Goal: Information Seeking & Learning: Learn about a topic

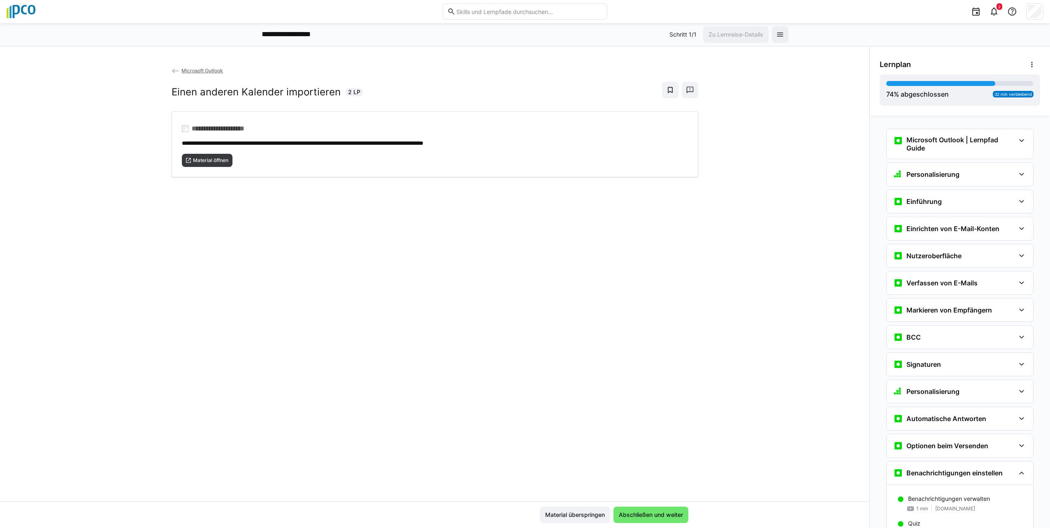
scroll to position [517, 0]
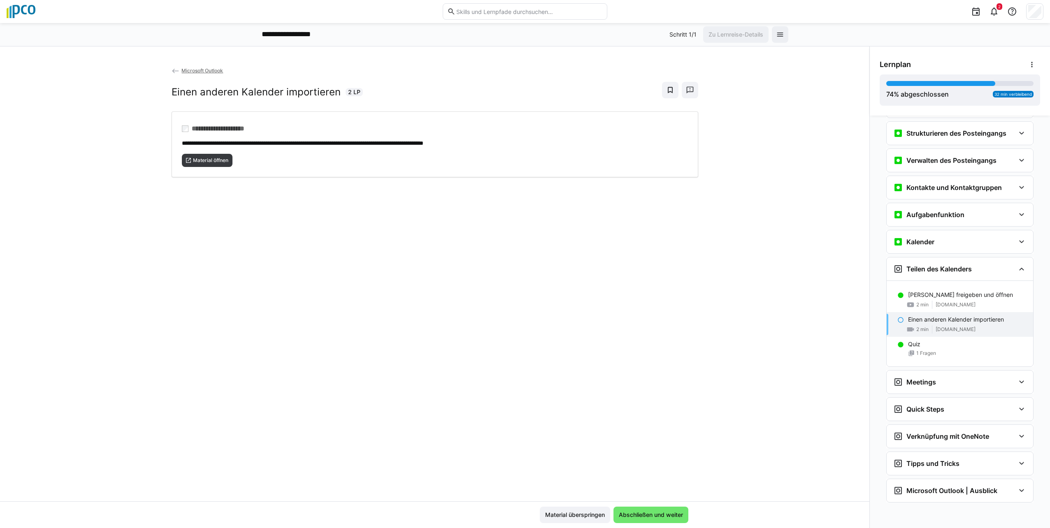
click at [896, 326] on div "Einen anderen Kalender importieren 2 min [DOMAIN_NAME]" at bounding box center [960, 324] width 146 height 25
click at [898, 320] on eds-icon at bounding box center [901, 320] width 7 height 7
click at [658, 519] on span "Abschließen und weiter" at bounding box center [651, 515] width 75 height 16
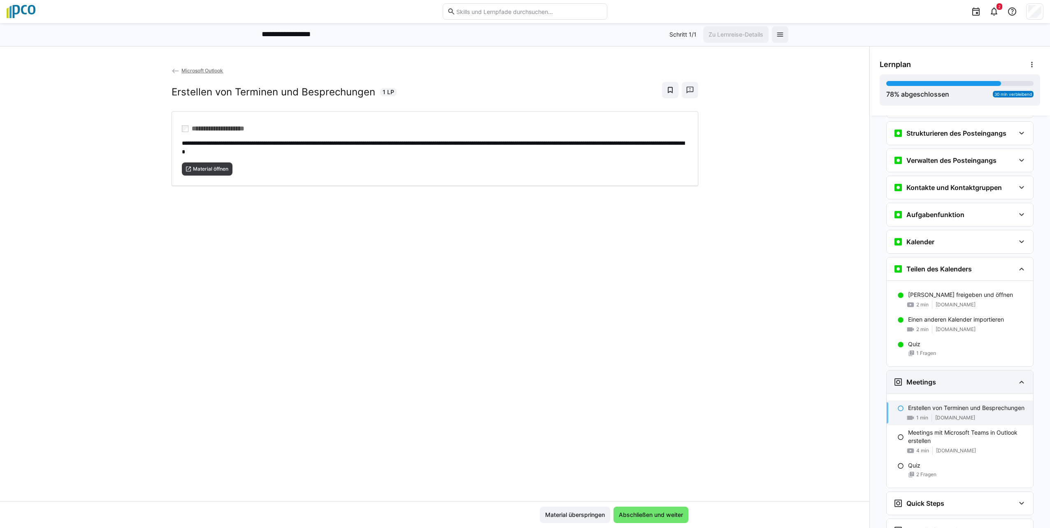
click at [1018, 380] on eds-icon at bounding box center [1022, 382] width 10 height 10
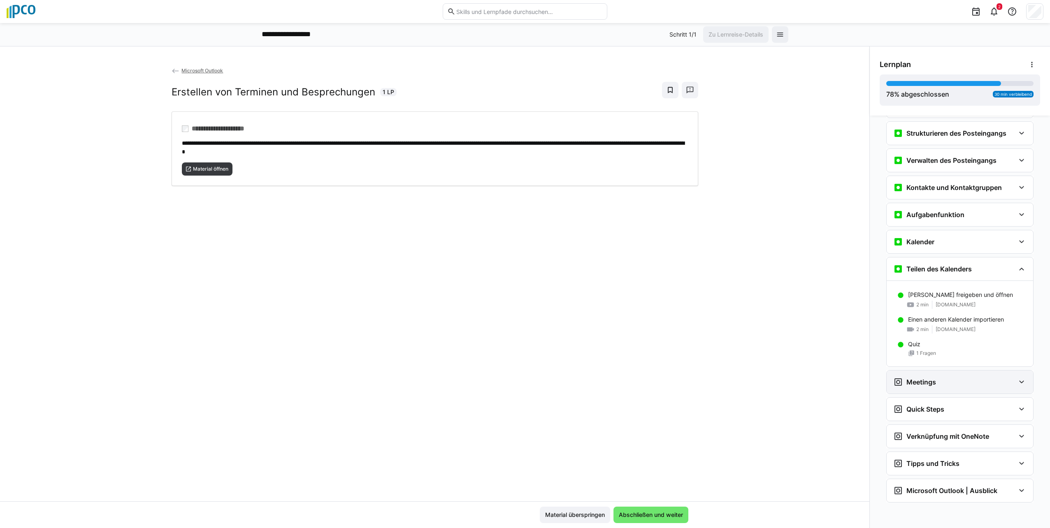
click at [1021, 384] on eds-icon at bounding box center [1022, 382] width 10 height 10
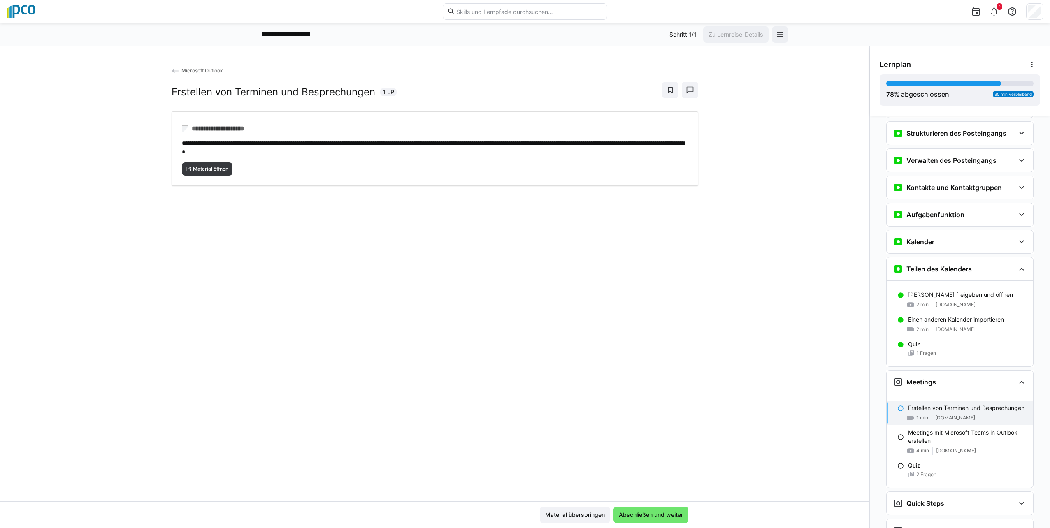
click at [954, 411] on p "Erstellen von Terminen und Besprechungen" at bounding box center [966, 408] width 116 height 8
click at [942, 411] on p "Erstellen von Terminen und Besprechungen" at bounding box center [966, 408] width 116 height 8
click at [214, 169] on span "Material öffnen" at bounding box center [210, 169] width 37 height 7
click at [894, 414] on div "Erstellen von Terminen und Besprechungen 1 min [DOMAIN_NAME]" at bounding box center [960, 413] width 146 height 25
click at [672, 514] on span "Abschließen und weiter" at bounding box center [651, 515] width 67 height 8
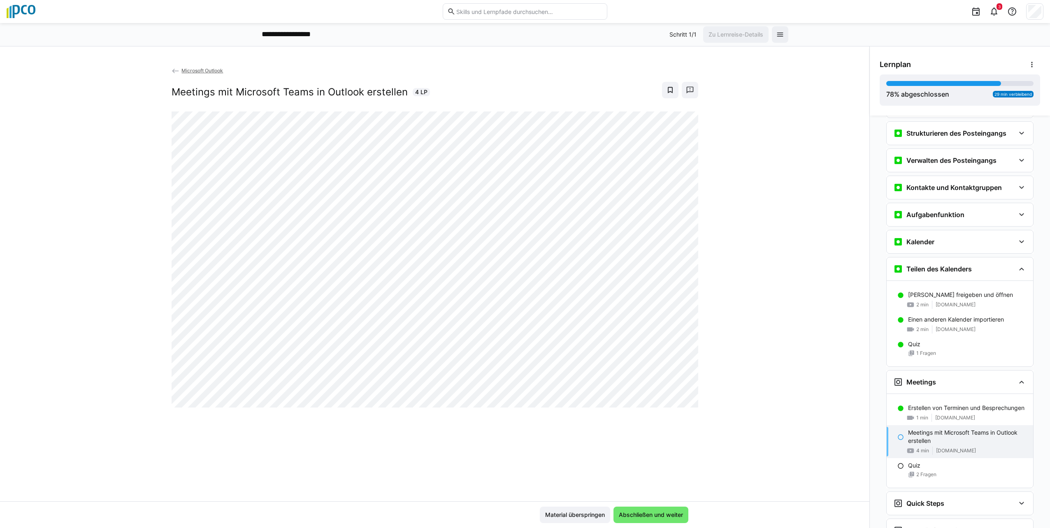
click at [949, 435] on p "Meetings mit Microsoft Teams in Outlook erstellen" at bounding box center [967, 437] width 119 height 16
click at [654, 515] on span "Abschließen und weiter" at bounding box center [651, 515] width 67 height 8
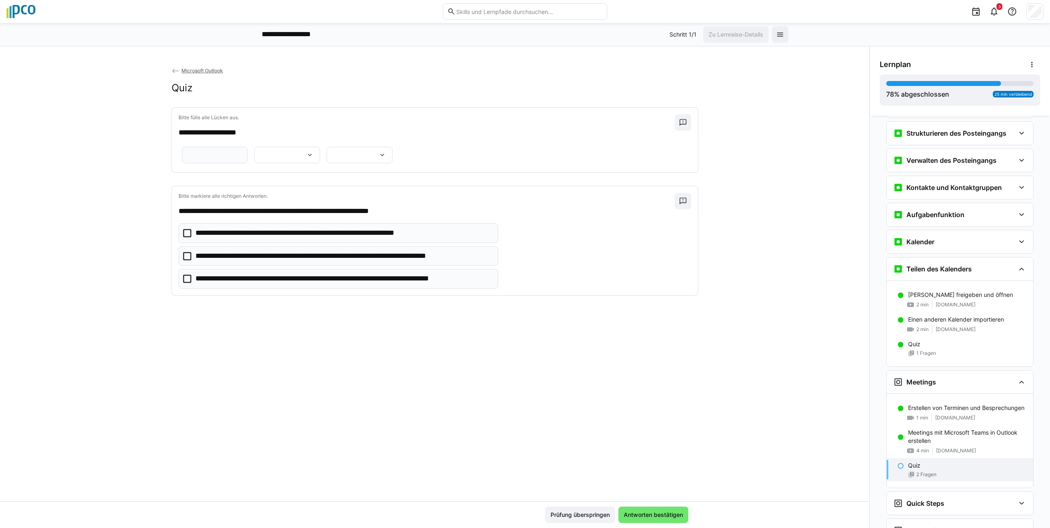
click at [923, 470] on div "Quiz 2 Fragen" at bounding box center [960, 469] width 146 height 23
click at [243, 159] on input "text" at bounding box center [214, 154] width 57 height 7
click at [243, 159] on input "*********" at bounding box center [214, 154] width 57 height 7
drag, startPoint x: 387, startPoint y: 163, endPoint x: 368, endPoint y: 164, distance: 19.0
click at [243, 159] on input "*********" at bounding box center [214, 154] width 57 height 7
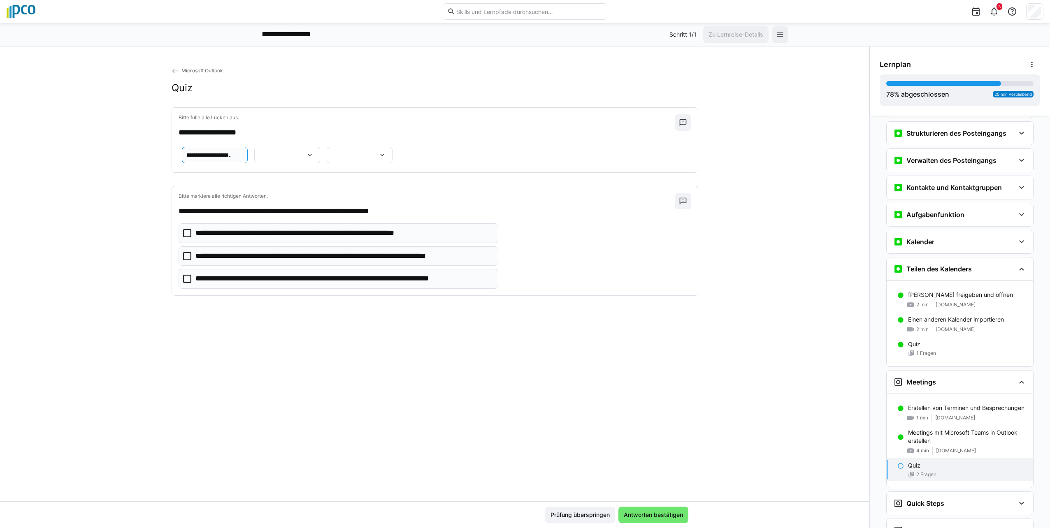
scroll to position [0, 39]
type input "**********"
click at [314, 159] on eds-icon at bounding box center [310, 155] width 8 height 8
click at [545, 183] on p "**********" at bounding box center [530, 185] width 33 height 8
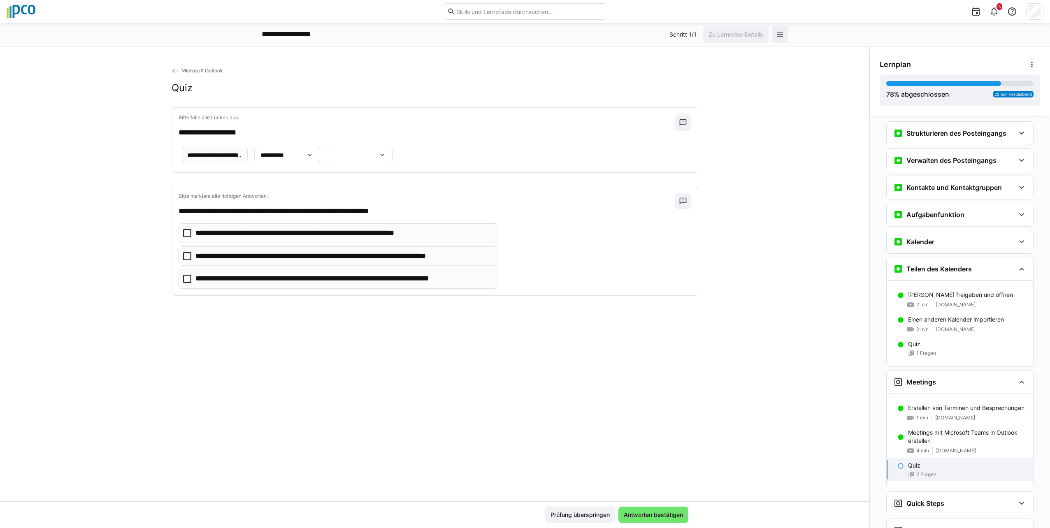
click at [378, 159] on eds-icon at bounding box center [382, 155] width 8 height 8
click at [260, 206] on p "**********" at bounding box center [260, 206] width 36 height 8
click at [183, 237] on icon at bounding box center [187, 233] width 8 height 8
click at [639, 516] on span "Antworten bestätigen" at bounding box center [654, 515] width 62 height 8
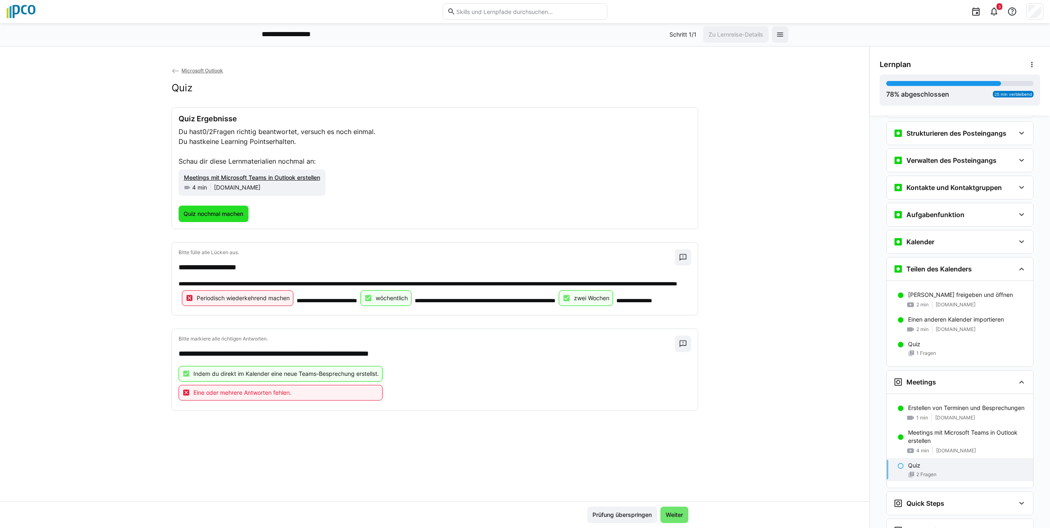
click at [210, 212] on span "Quiz nochmal machen" at bounding box center [213, 214] width 62 height 8
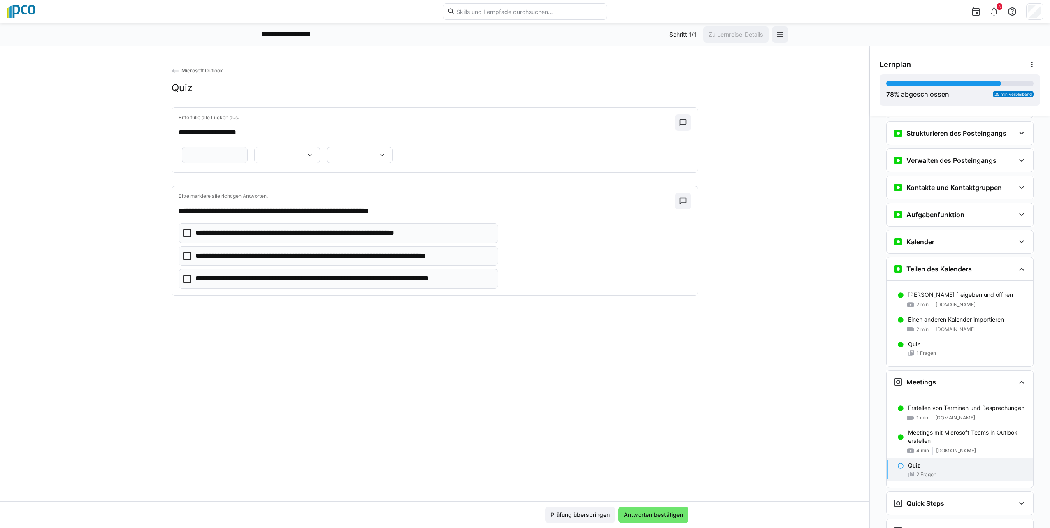
click at [248, 159] on eds-input at bounding box center [215, 155] width 66 height 16
type input "*"
type input "********"
click at [314, 159] on eds-icon at bounding box center [310, 155] width 8 height 8
click at [518, 201] on p "**********" at bounding box center [530, 202] width 33 height 8
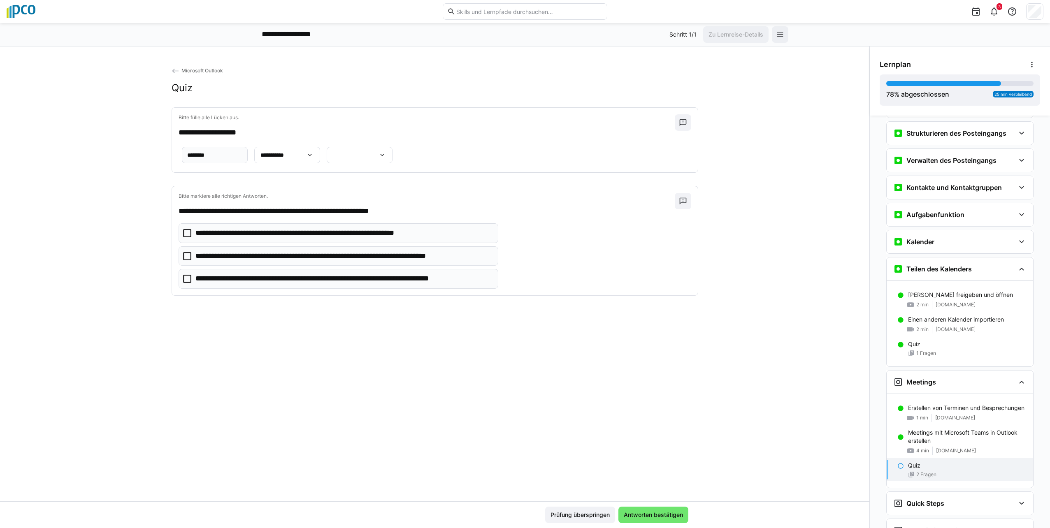
click at [378, 159] on eds-icon at bounding box center [382, 155] width 8 height 8
click at [273, 228] on span "**********" at bounding box center [269, 223] width 66 height 17
click at [186, 260] on icon at bounding box center [187, 256] width 8 height 8
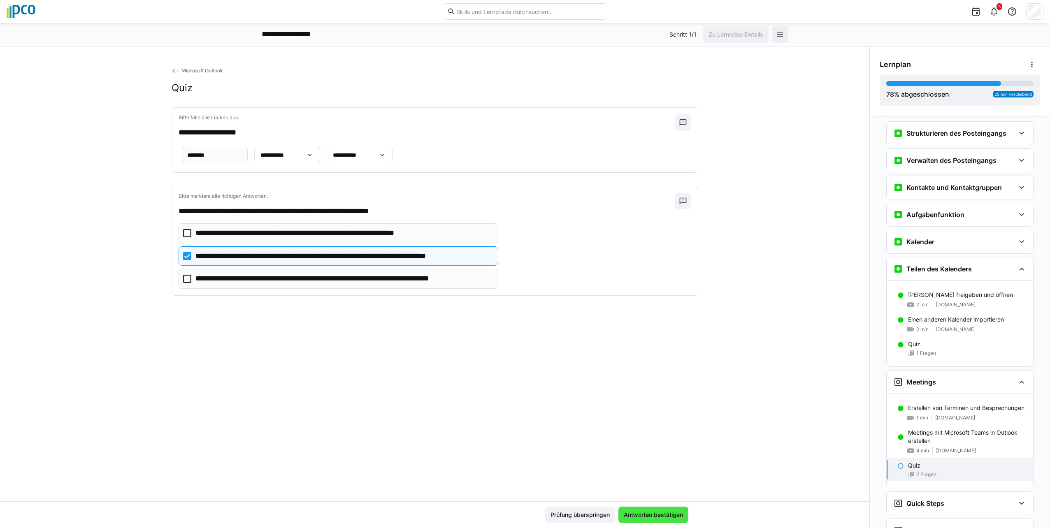
click at [663, 519] on span "Antworten bestätigen" at bounding box center [654, 515] width 70 height 16
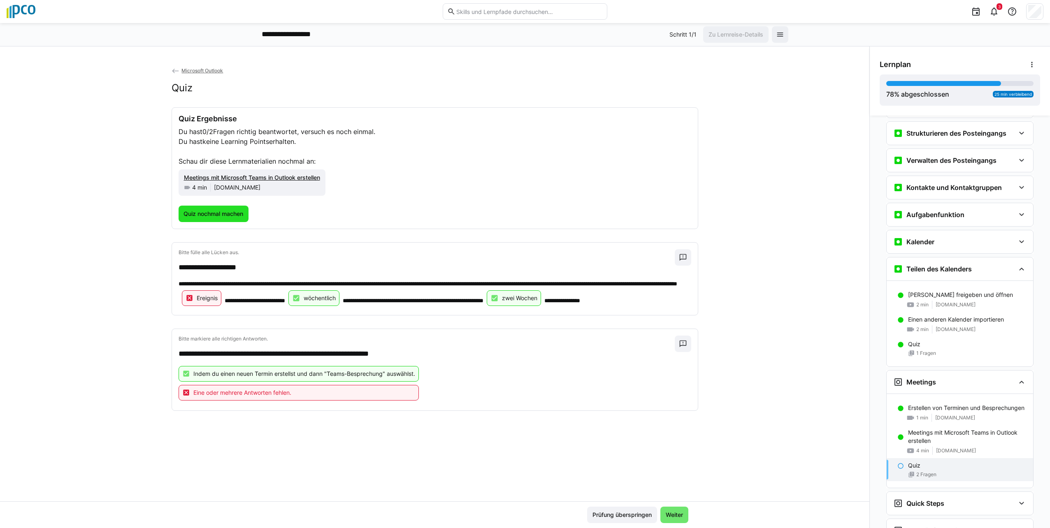
click at [212, 208] on span "Quiz nochmal machen" at bounding box center [214, 214] width 70 height 16
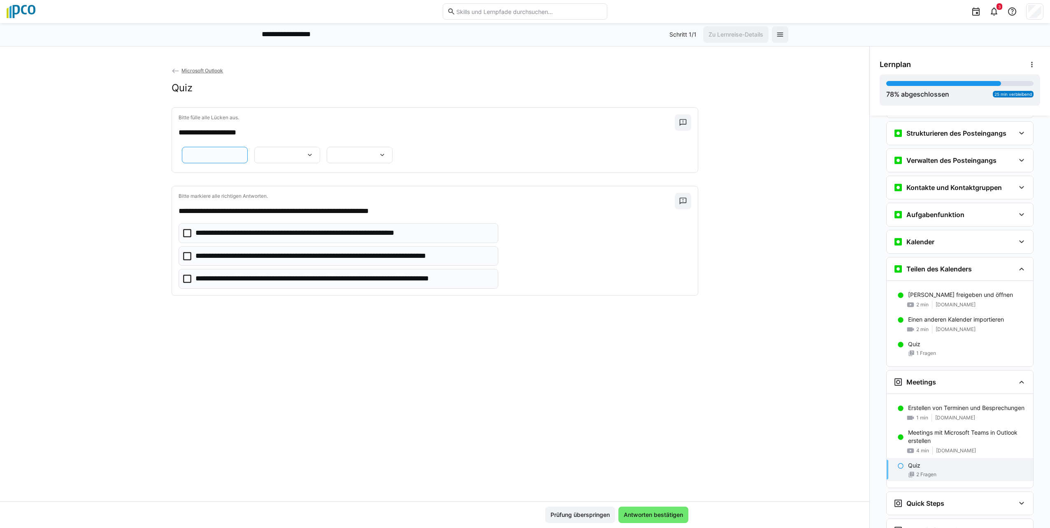
click at [243, 159] on input "text" at bounding box center [214, 154] width 57 height 7
click at [185, 260] on icon at bounding box center [187, 256] width 8 height 8
click at [179, 243] on eds-checkbox "**********" at bounding box center [339, 233] width 320 height 20
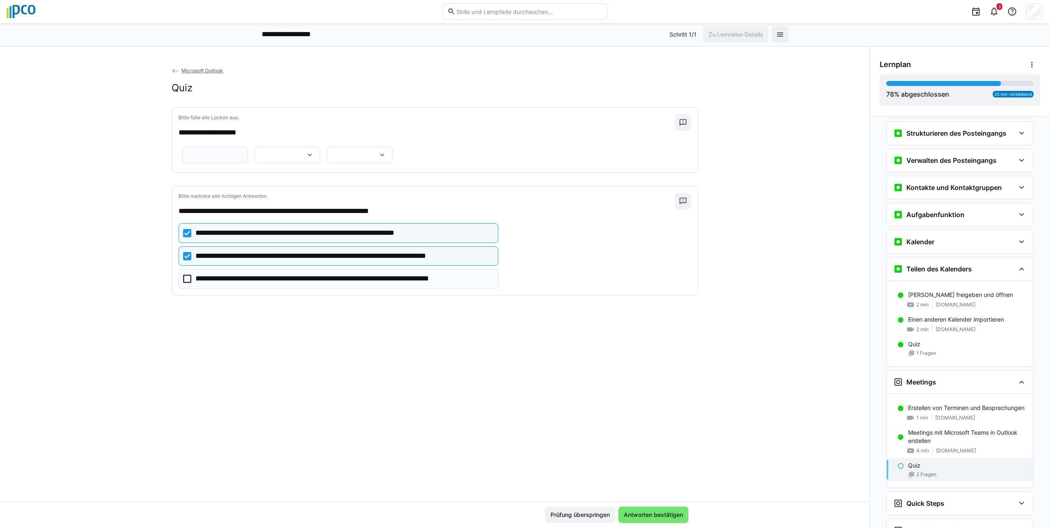
click at [314, 159] on eds-icon at bounding box center [310, 155] width 8 height 8
click at [530, 220] on p "**********" at bounding box center [530, 220] width 33 height 8
click at [378, 159] on eds-icon at bounding box center [382, 155] width 8 height 8
click at [281, 205] on span "**********" at bounding box center [269, 206] width 66 height 17
click at [243, 159] on input "text" at bounding box center [214, 154] width 57 height 7
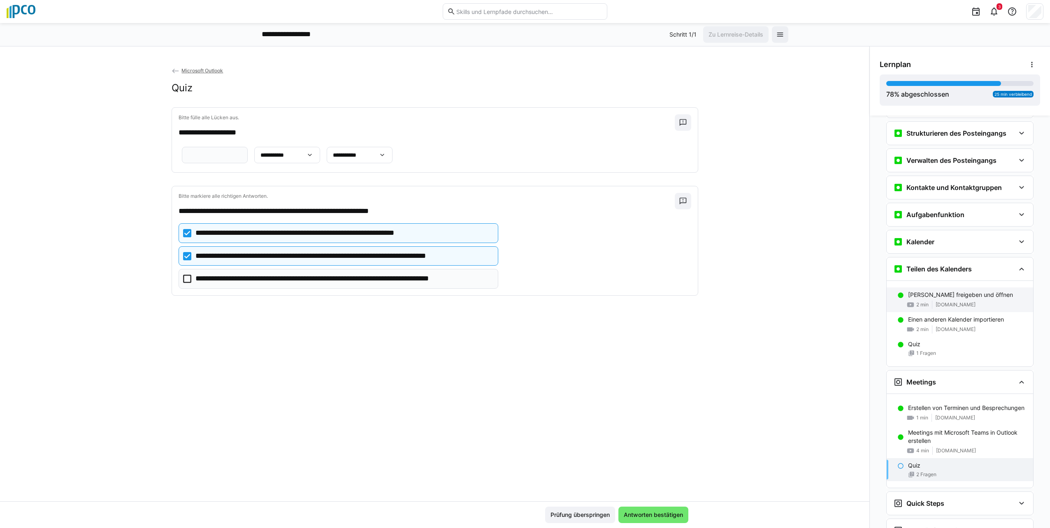
click at [946, 300] on div "[PERSON_NAME] freigeben und öffnen 2 min [DOMAIN_NAME]" at bounding box center [960, 300] width 146 height 25
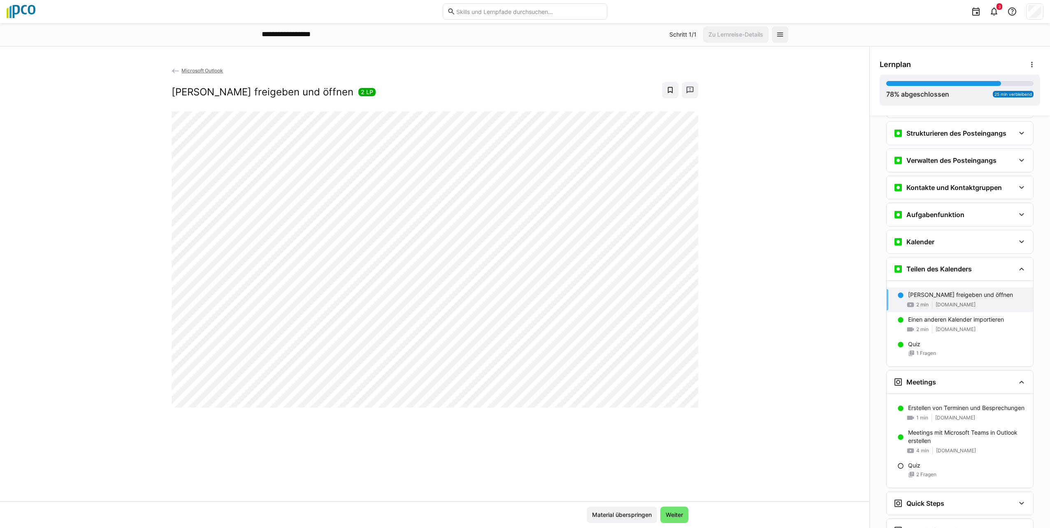
scroll to position [611, 0]
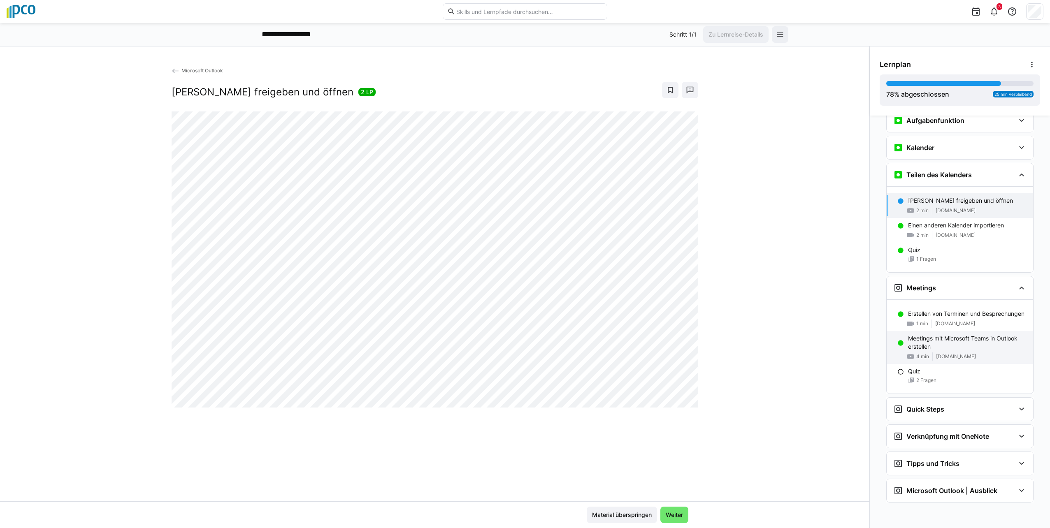
click at [958, 349] on p "Meetings mit Microsoft Teams in Outlook erstellen" at bounding box center [967, 343] width 119 height 16
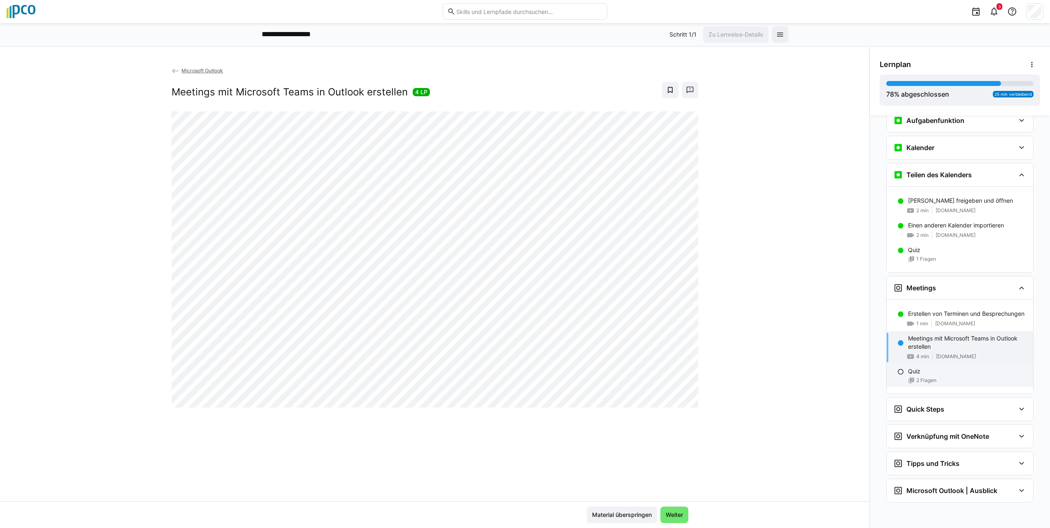
click at [916, 382] on span "2 Fragen" at bounding box center [926, 380] width 20 height 7
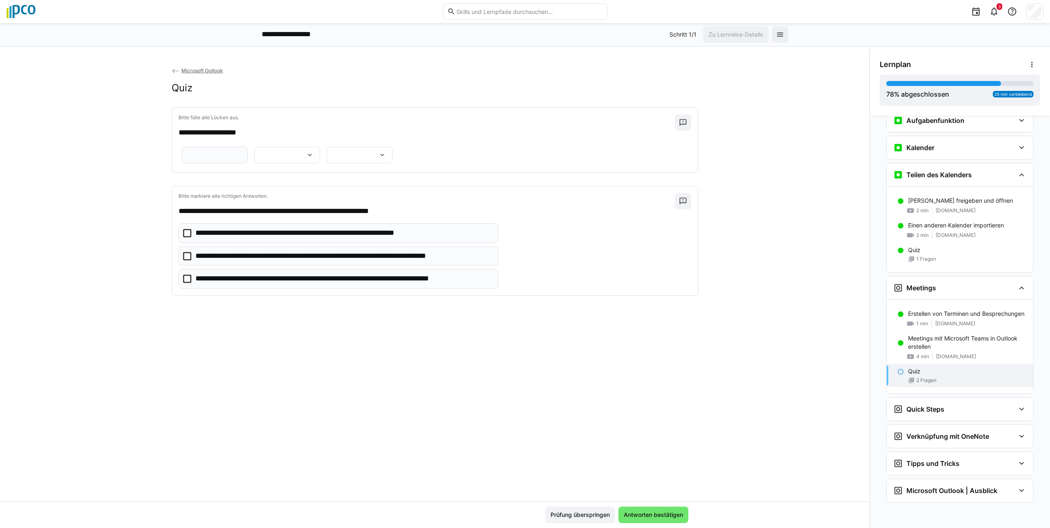
click at [248, 159] on eds-input at bounding box center [215, 155] width 66 height 16
click at [243, 159] on input "text" at bounding box center [214, 154] width 57 height 7
type input "*****"
click at [314, 159] on eds-icon at bounding box center [310, 155] width 8 height 8
click at [532, 217] on p "**********" at bounding box center [530, 220] width 33 height 8
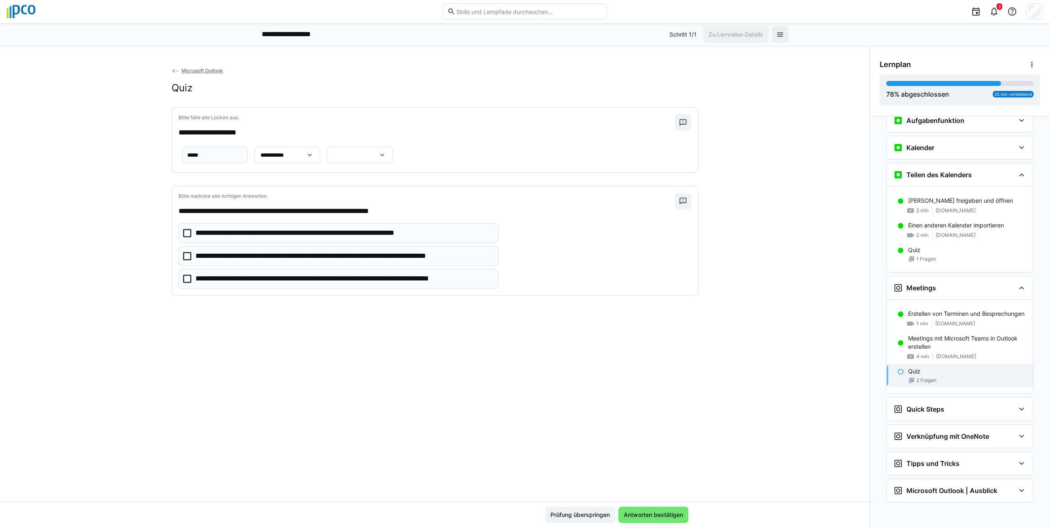
click at [378, 159] on eds-icon at bounding box center [382, 155] width 8 height 8
click at [279, 229] on span "**********" at bounding box center [269, 223] width 66 height 17
click at [184, 237] on icon at bounding box center [187, 233] width 8 height 8
click at [186, 260] on icon at bounding box center [187, 256] width 8 height 8
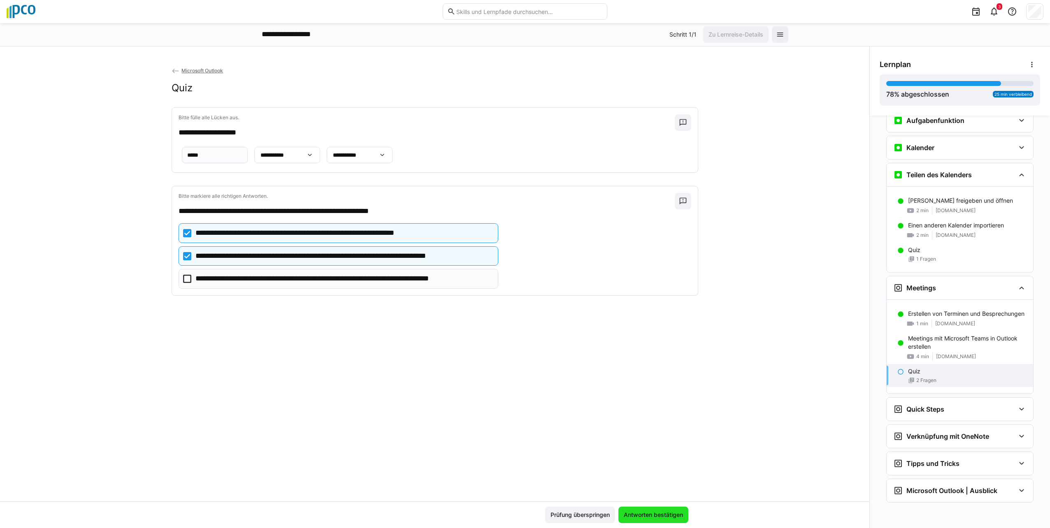
click at [666, 516] on span "Antworten bestätigen" at bounding box center [654, 515] width 62 height 8
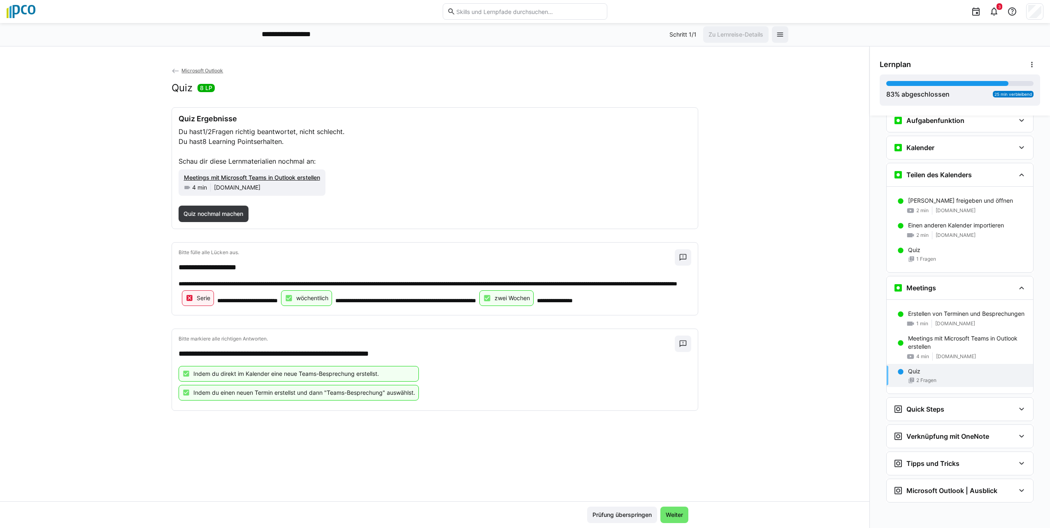
click at [210, 302] on p "Serie" at bounding box center [204, 298] width 14 height 8
click at [210, 300] on p "Serie" at bounding box center [204, 298] width 14 height 8
drag, startPoint x: 373, startPoint y: 300, endPoint x: 365, endPoint y: 294, distance: 10.4
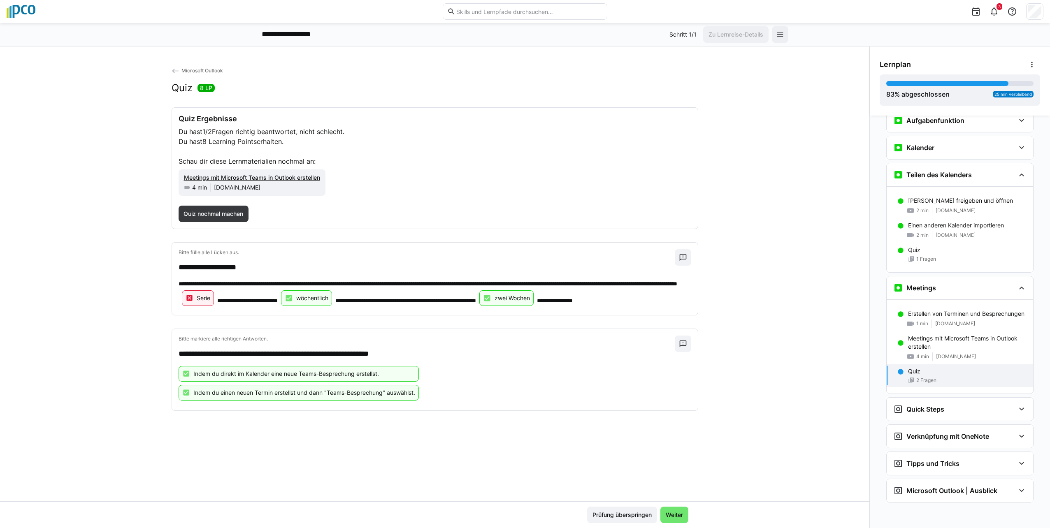
click at [194, 294] on eds-icon at bounding box center [190, 298] width 8 height 8
drag, startPoint x: 363, startPoint y: 295, endPoint x: 347, endPoint y: 307, distance: 20.6
click at [347, 307] on div "**********" at bounding box center [435, 293] width 513 height 29
click at [666, 516] on span "Weiter" at bounding box center [675, 515] width 20 height 8
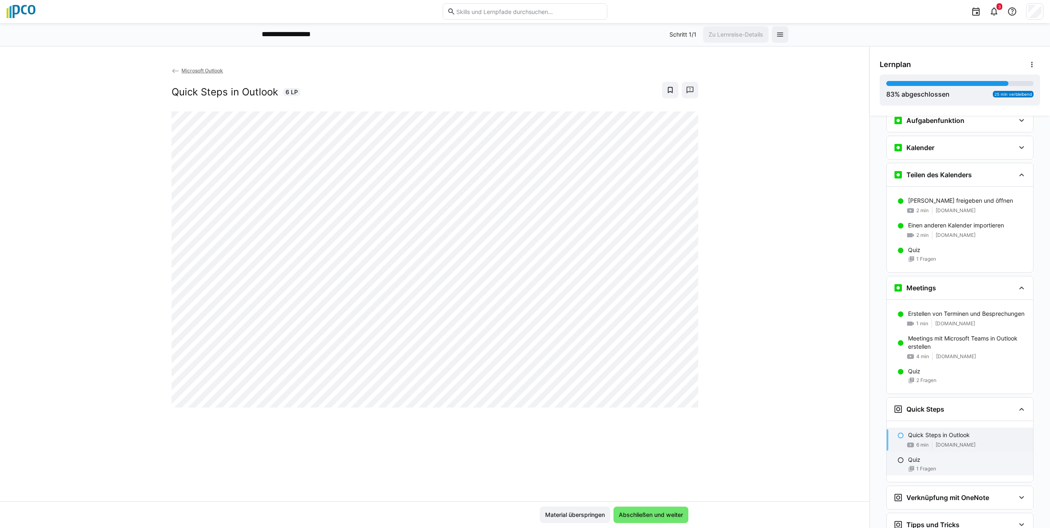
click at [916, 470] on span "1 Fragen" at bounding box center [926, 469] width 20 height 7
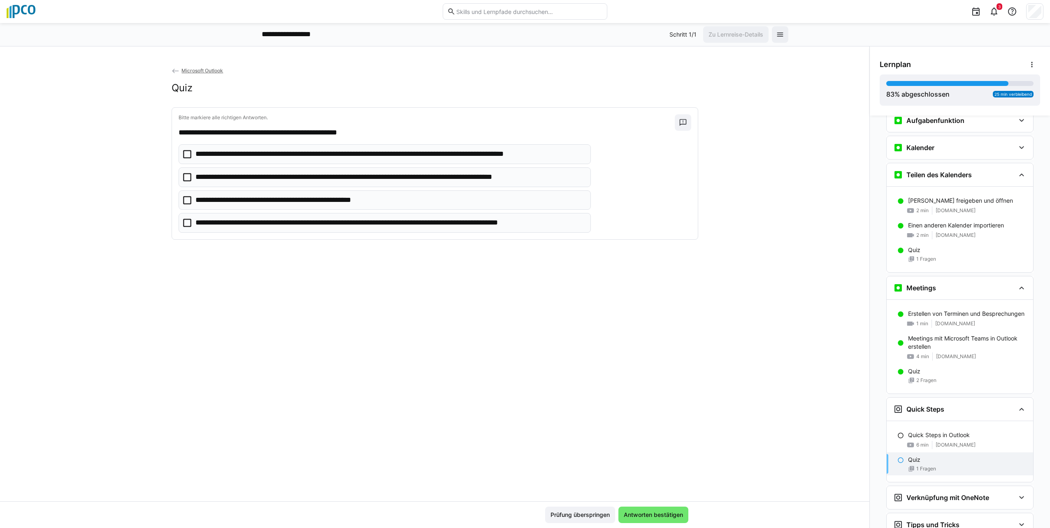
click at [183, 224] on icon at bounding box center [187, 223] width 8 height 8
click at [179, 154] on eds-checkbox "**********" at bounding box center [385, 154] width 412 height 20
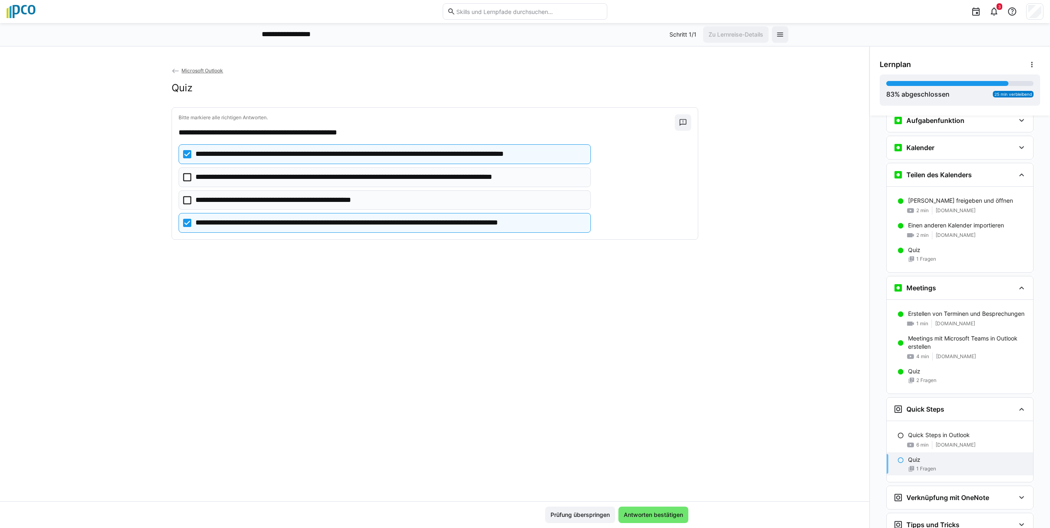
click at [179, 178] on eds-checkbox "**********" at bounding box center [385, 177] width 412 height 20
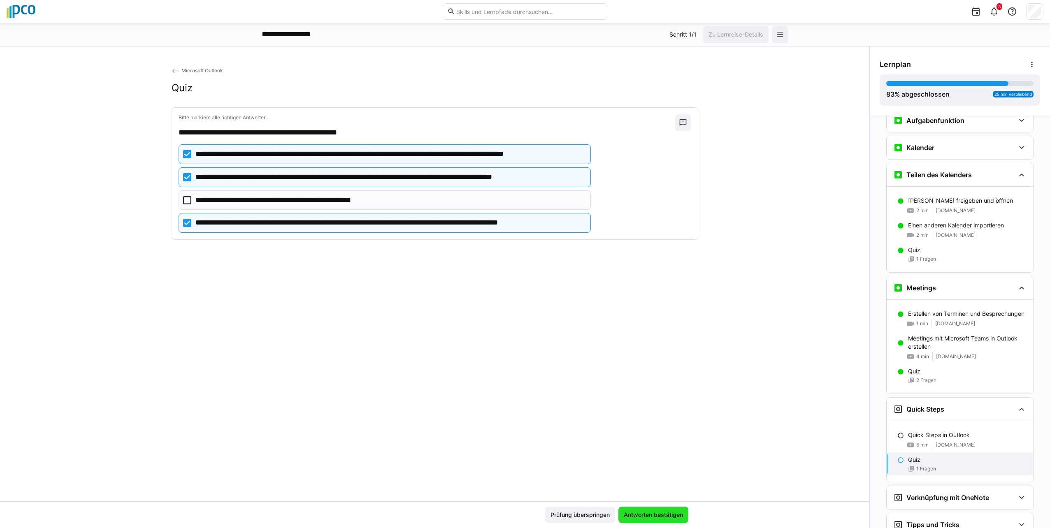
click at [656, 511] on span "Antworten bestätigen" at bounding box center [654, 515] width 62 height 8
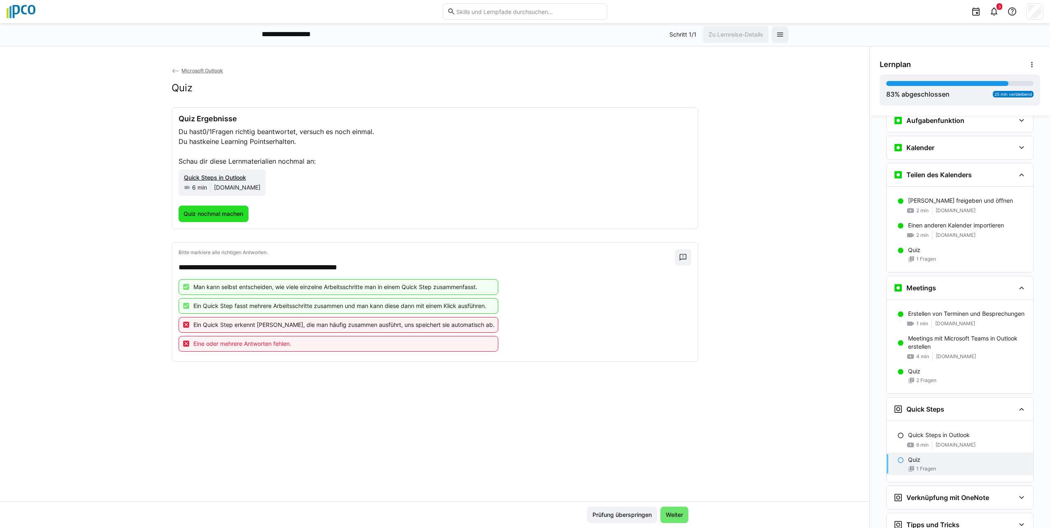
click at [223, 206] on span "Quiz nochmal machen" at bounding box center [214, 214] width 70 height 16
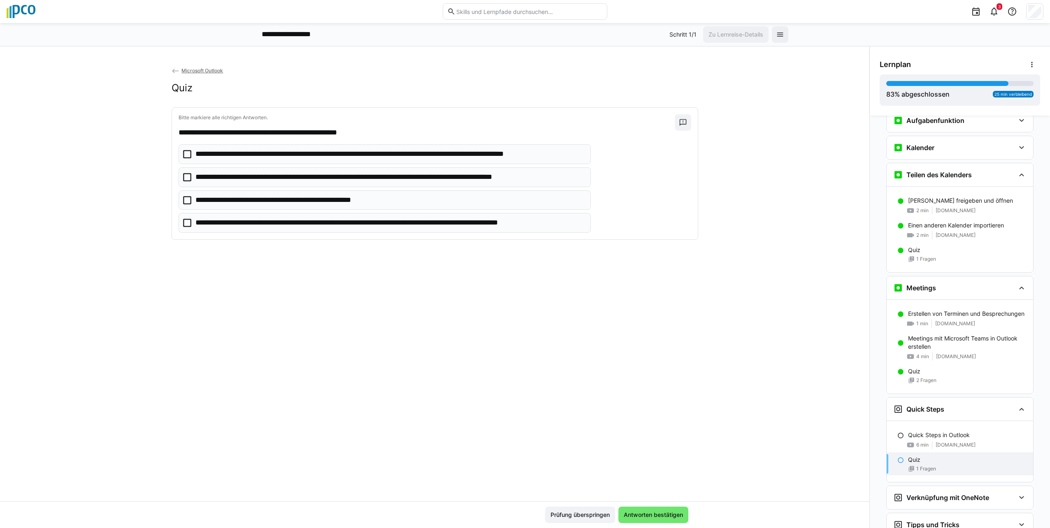
click at [183, 151] on icon at bounding box center [187, 154] width 8 height 8
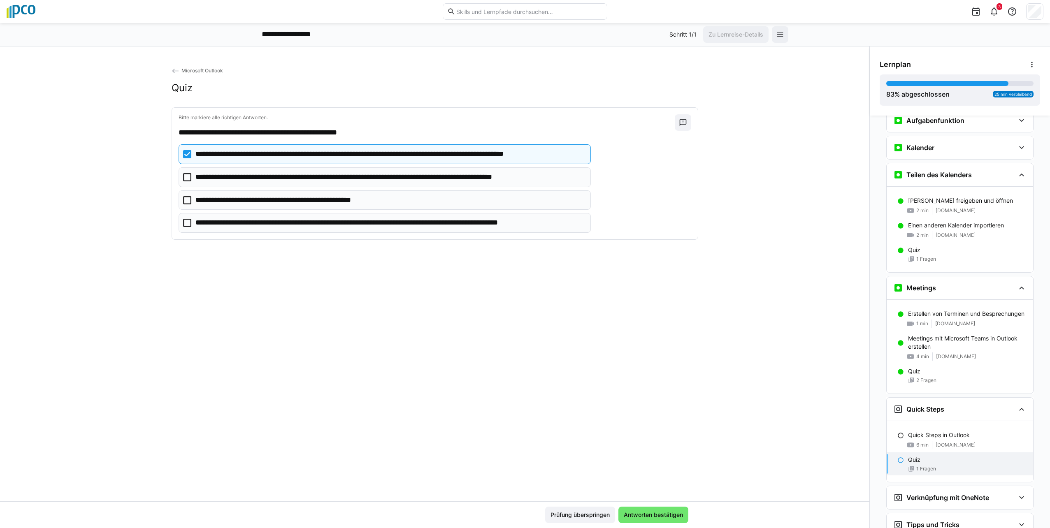
click at [179, 175] on eds-checkbox "**********" at bounding box center [385, 177] width 412 height 20
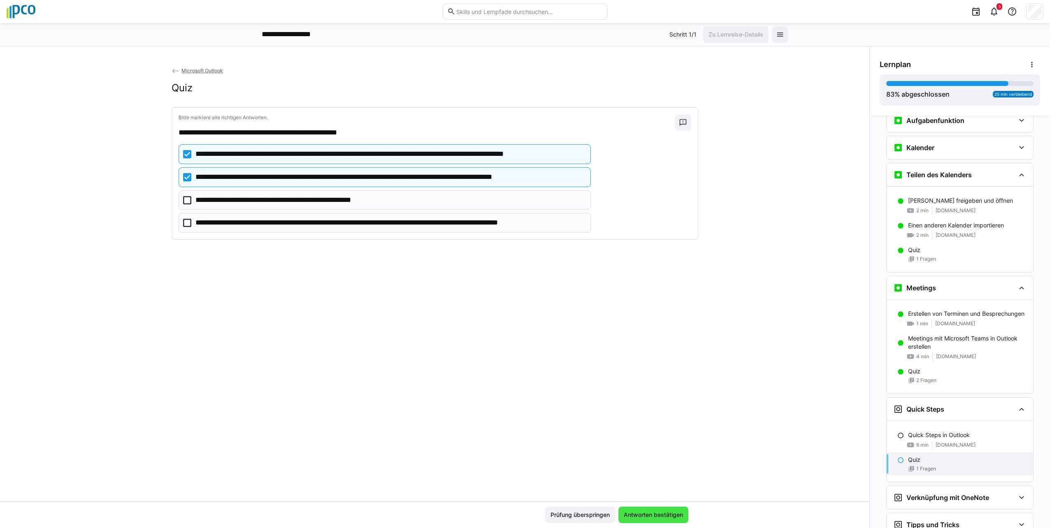
click at [652, 514] on span "Antworten bestätigen" at bounding box center [654, 515] width 62 height 8
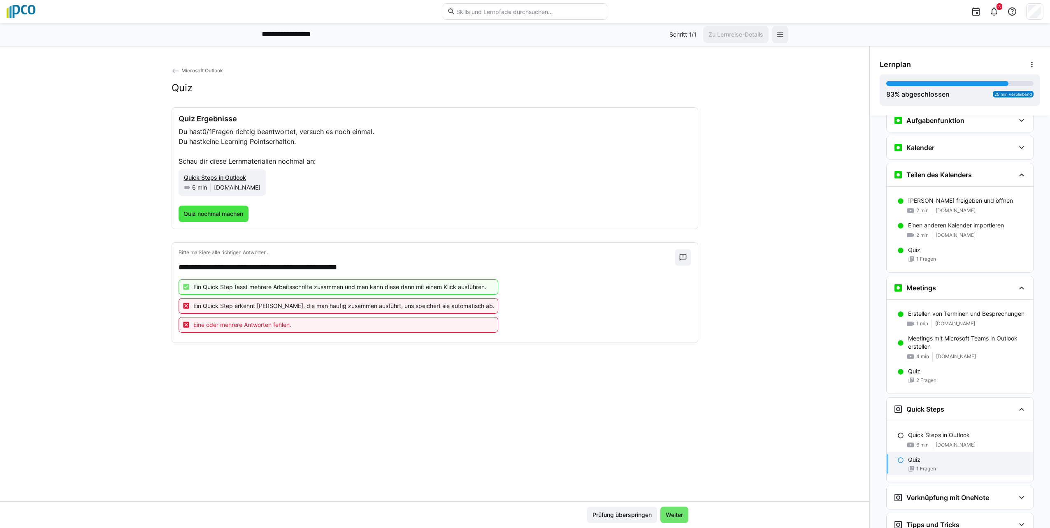
click at [210, 212] on span "Quiz nochmal machen" at bounding box center [213, 214] width 62 height 8
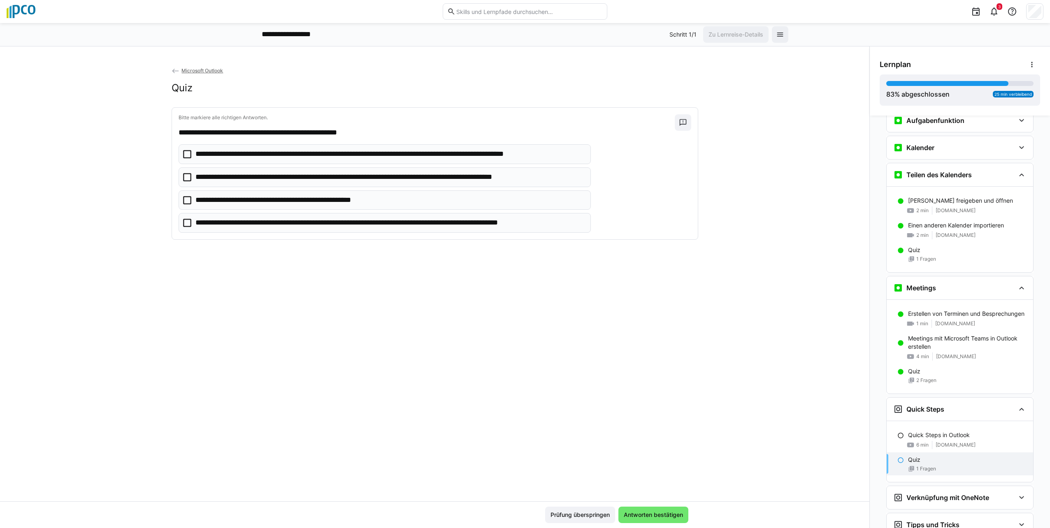
click at [188, 157] on icon at bounding box center [187, 154] width 8 height 8
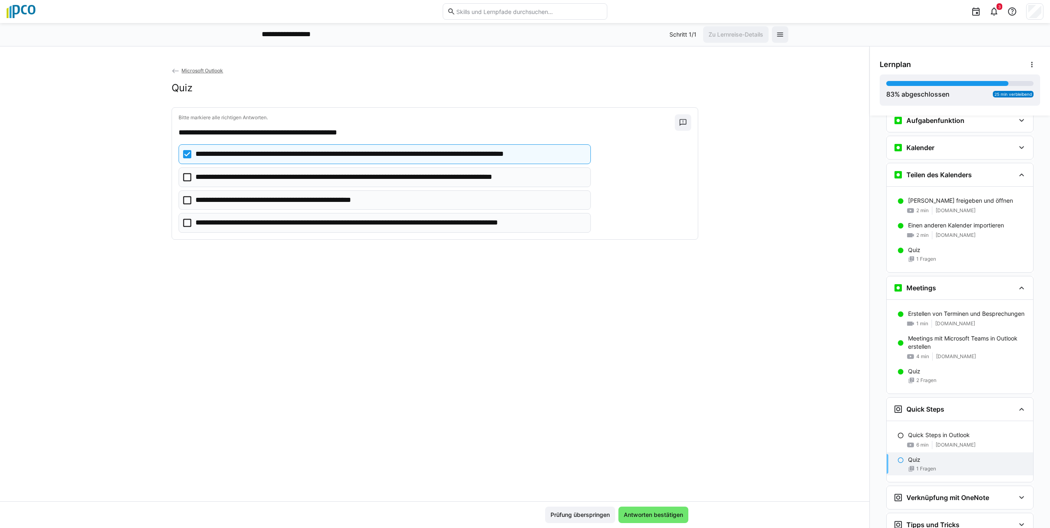
click at [179, 226] on eds-checkbox "**********" at bounding box center [385, 223] width 412 height 20
click at [671, 521] on span "Antworten bestätigen" at bounding box center [654, 515] width 70 height 16
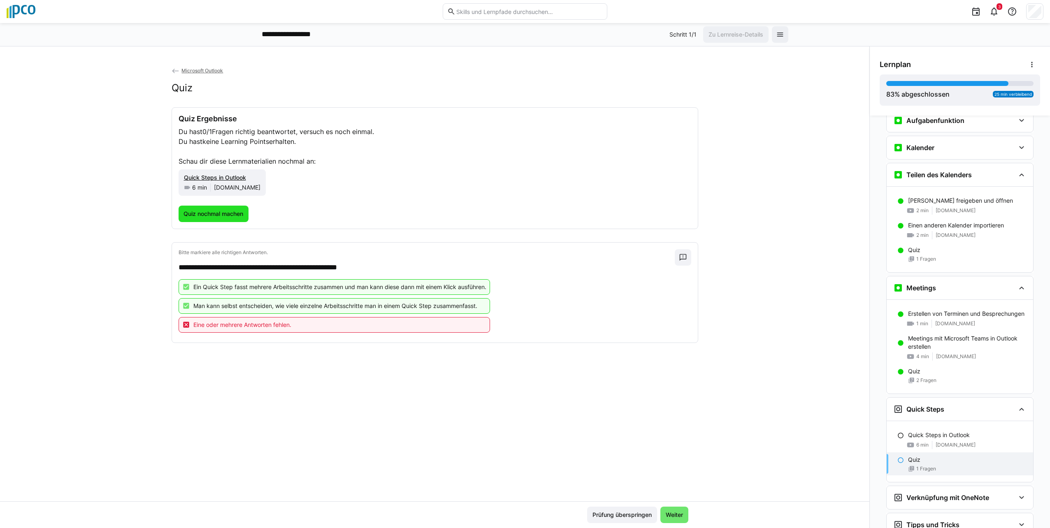
click at [212, 212] on span "Quiz nochmal machen" at bounding box center [213, 214] width 62 height 8
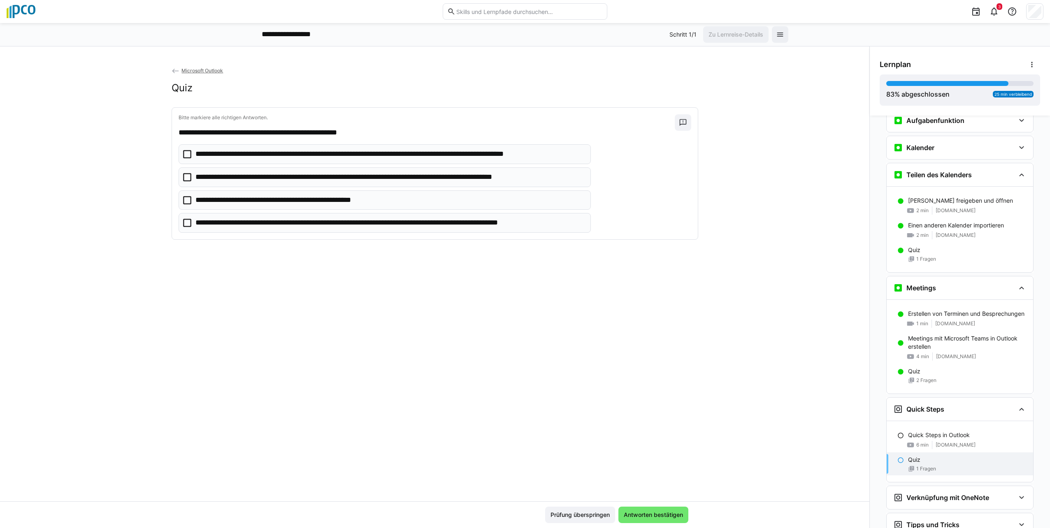
click at [176, 159] on div "**********" at bounding box center [435, 174] width 526 height 132
click at [186, 153] on icon at bounding box center [187, 154] width 8 height 8
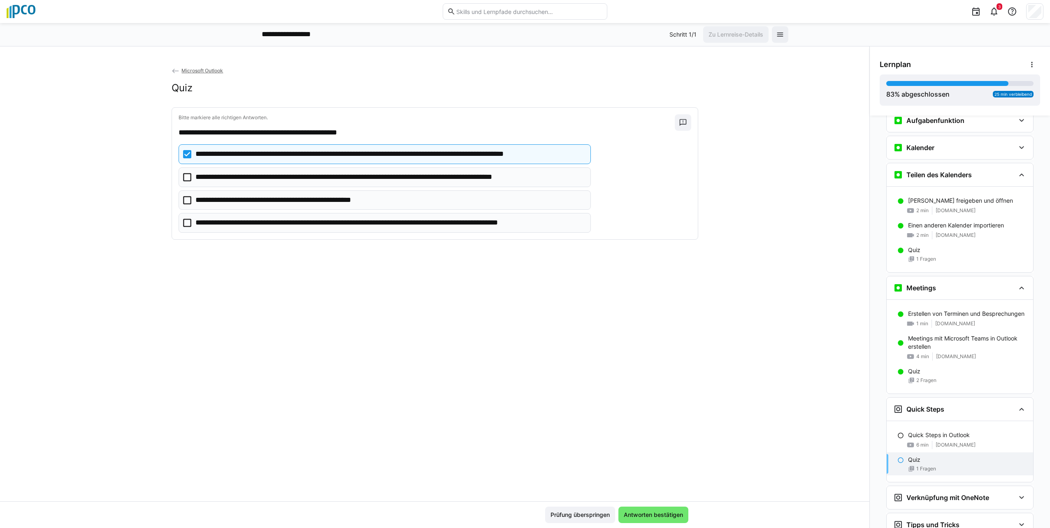
click at [183, 221] on icon at bounding box center [187, 223] width 8 height 8
click at [183, 200] on icon at bounding box center [187, 200] width 8 height 8
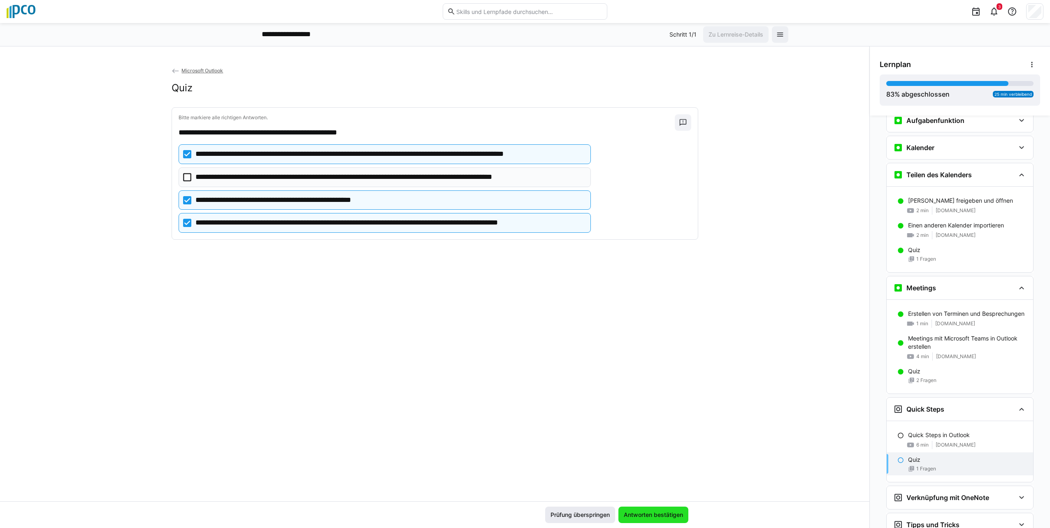
click at [639, 511] on span "Antworten bestätigen" at bounding box center [654, 515] width 70 height 16
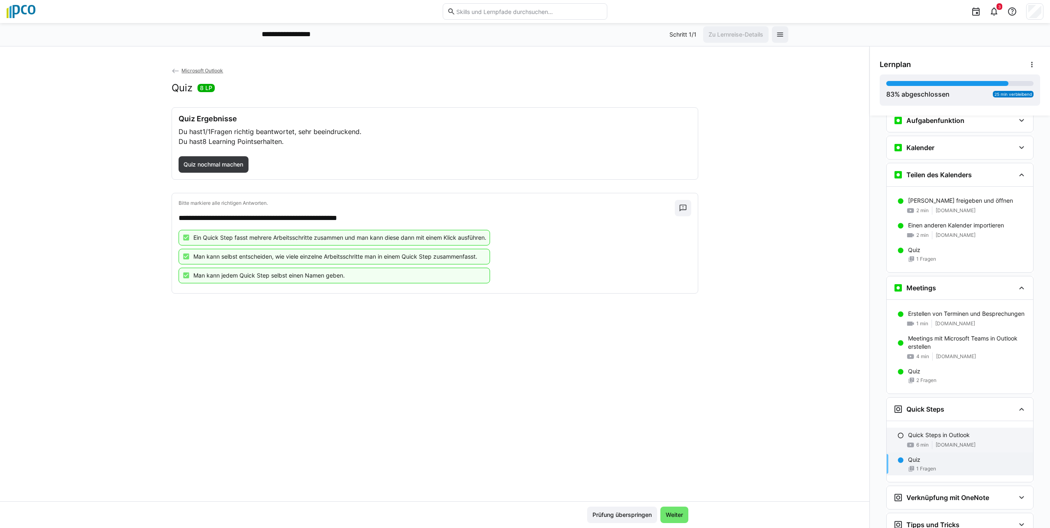
click at [898, 435] on eds-icon at bounding box center [901, 436] width 7 height 7
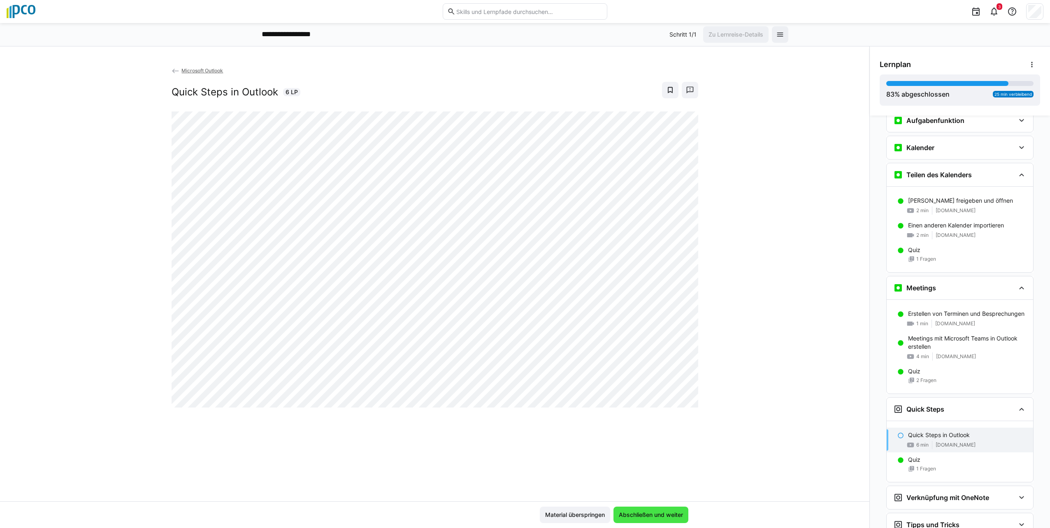
click at [651, 516] on span "Abschließen und weiter" at bounding box center [651, 515] width 67 height 8
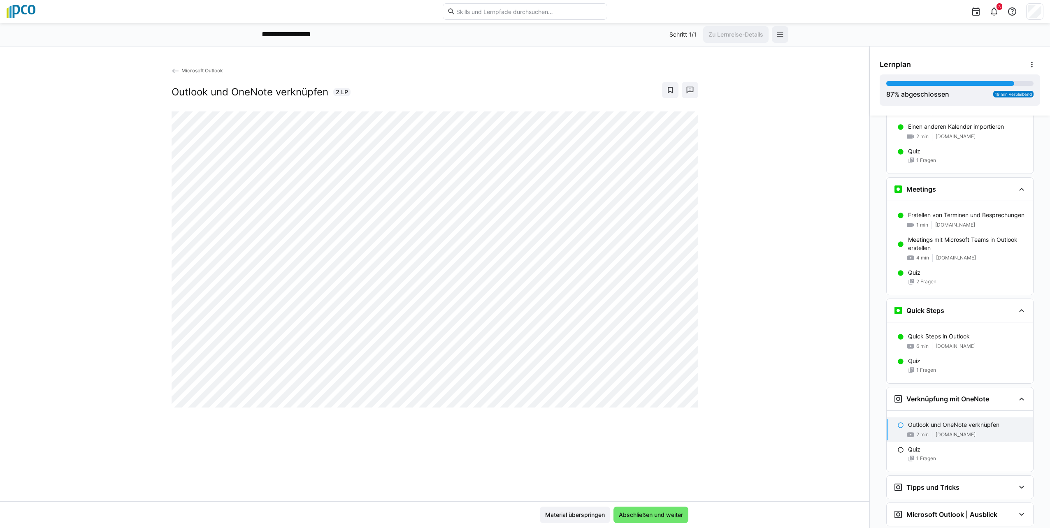
scroll to position [734, 0]
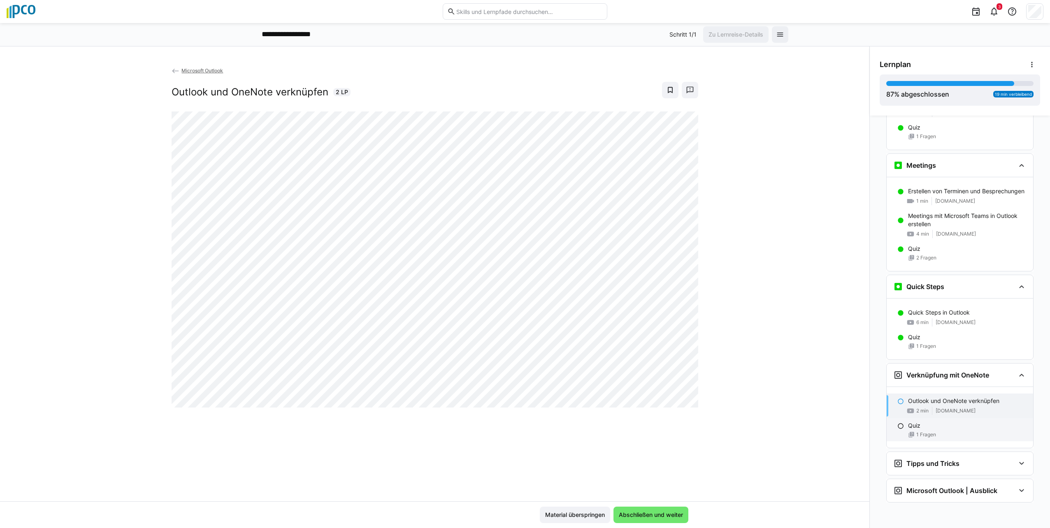
click at [898, 426] on eds-icon at bounding box center [901, 426] width 7 height 7
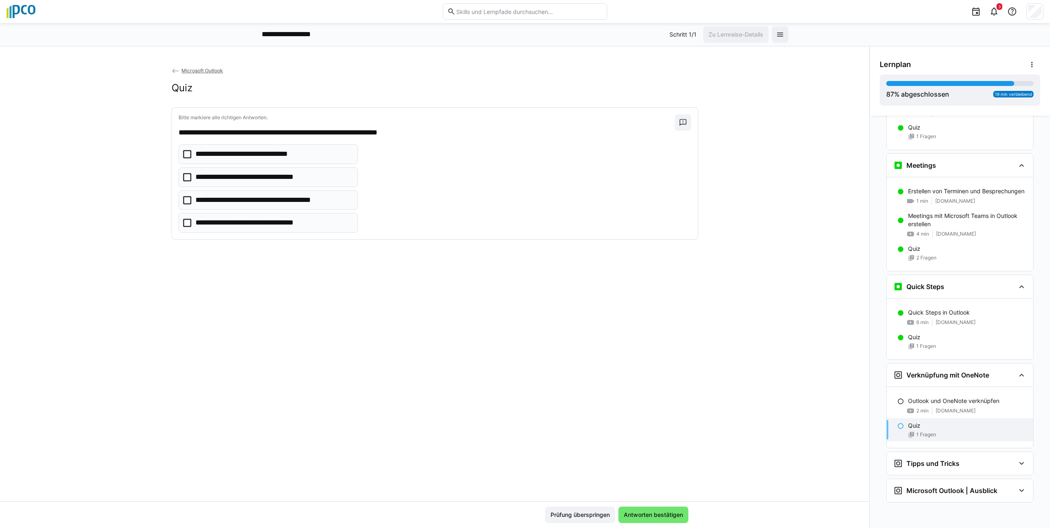
click at [186, 153] on icon at bounding box center [187, 154] width 8 height 8
click at [187, 177] on icon at bounding box center [187, 177] width 8 height 8
click at [183, 202] on icon at bounding box center [187, 200] width 8 height 8
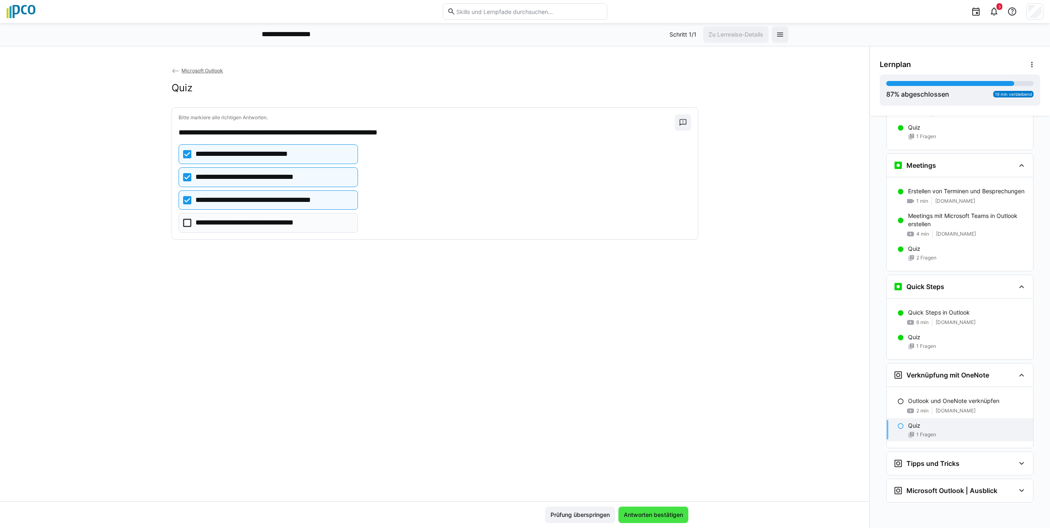
click at [649, 514] on span "Antworten bestätigen" at bounding box center [654, 515] width 62 height 8
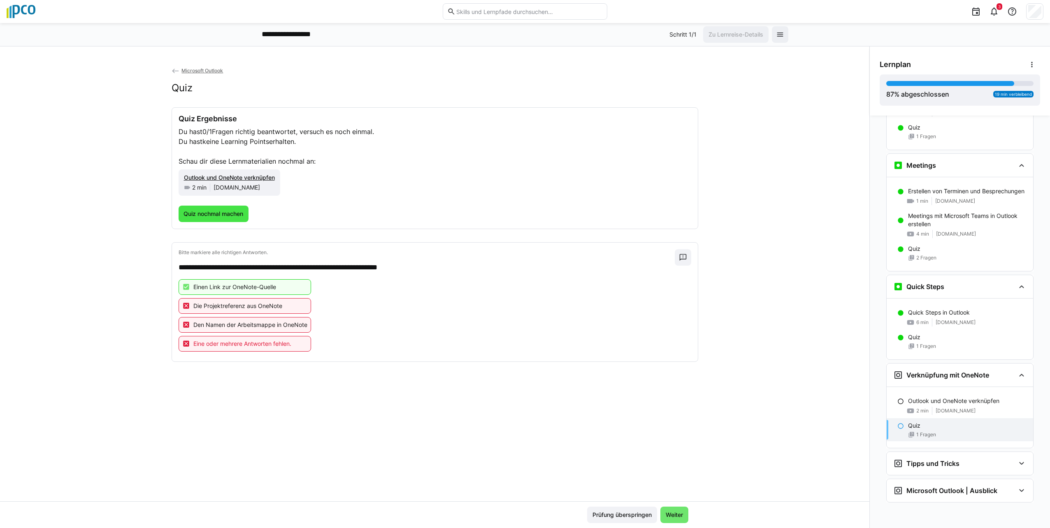
click at [197, 217] on span "Quiz nochmal machen" at bounding box center [213, 214] width 62 height 8
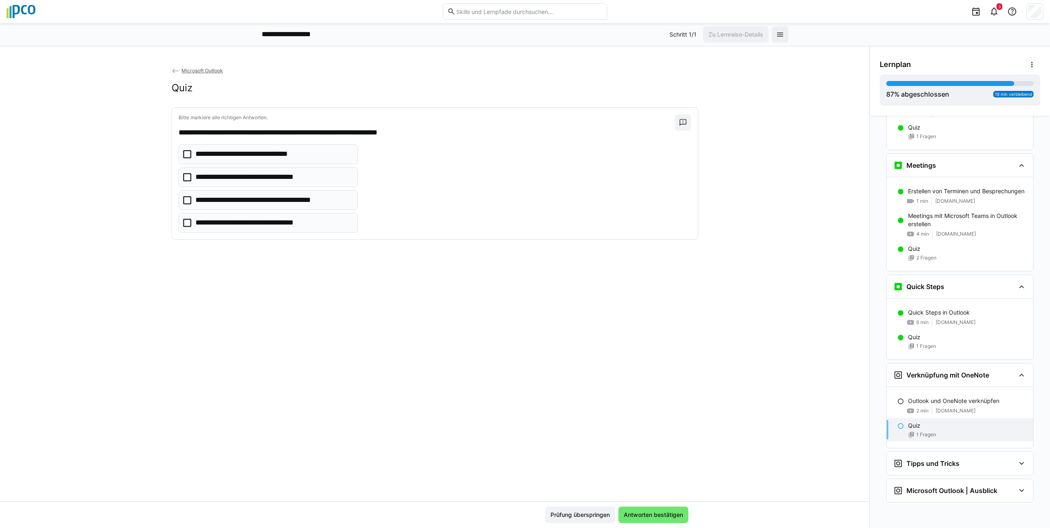
click at [185, 151] on icon at bounding box center [187, 154] width 8 height 8
click at [180, 223] on eds-checkbox "**********" at bounding box center [269, 223] width 180 height 20
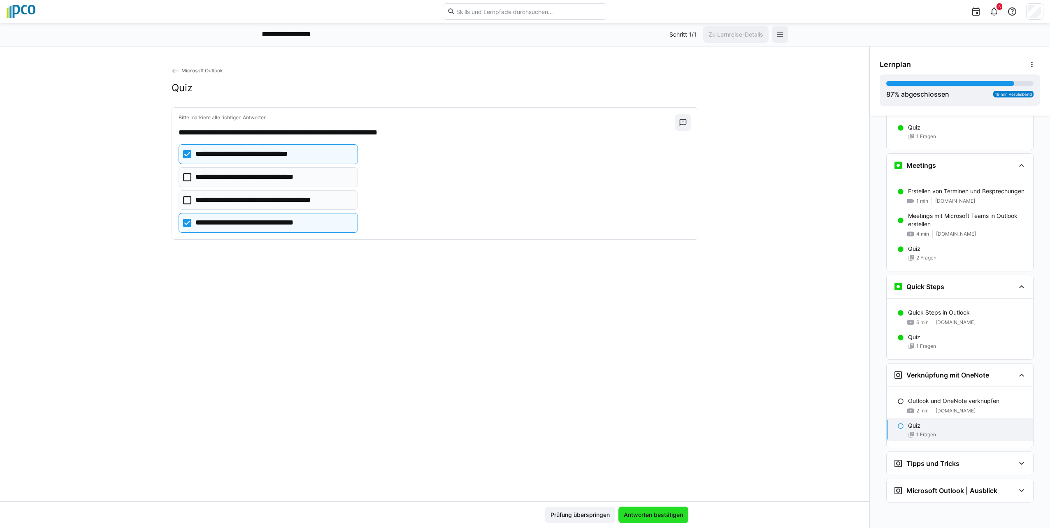
click at [668, 517] on span "Antworten bestätigen" at bounding box center [654, 515] width 62 height 8
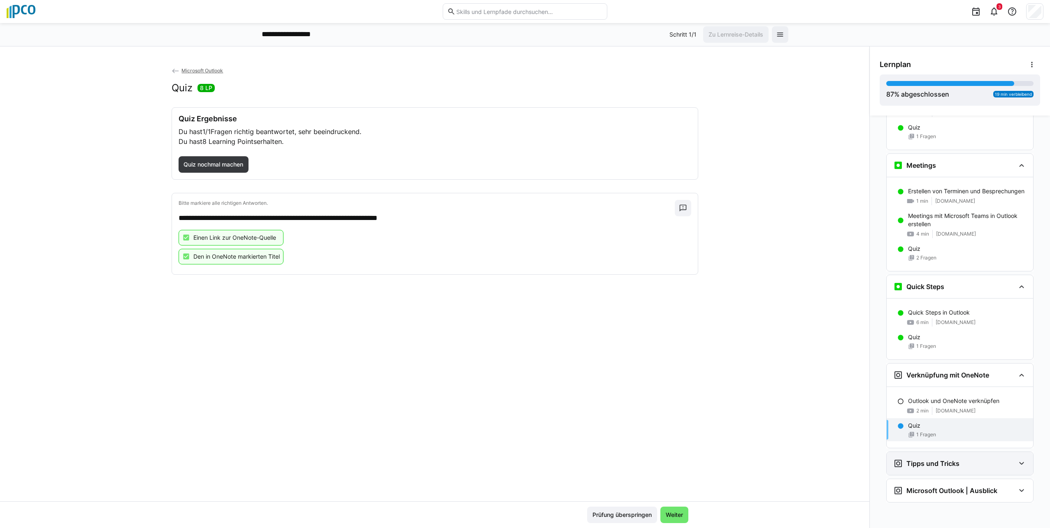
click at [1017, 464] on eds-icon at bounding box center [1022, 464] width 10 height 10
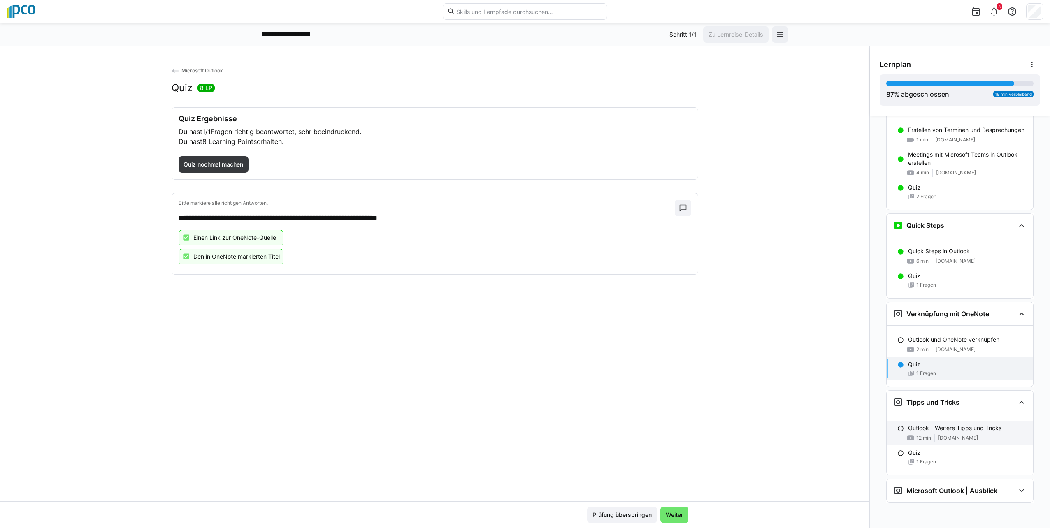
click at [899, 430] on eds-icon at bounding box center [901, 429] width 7 height 7
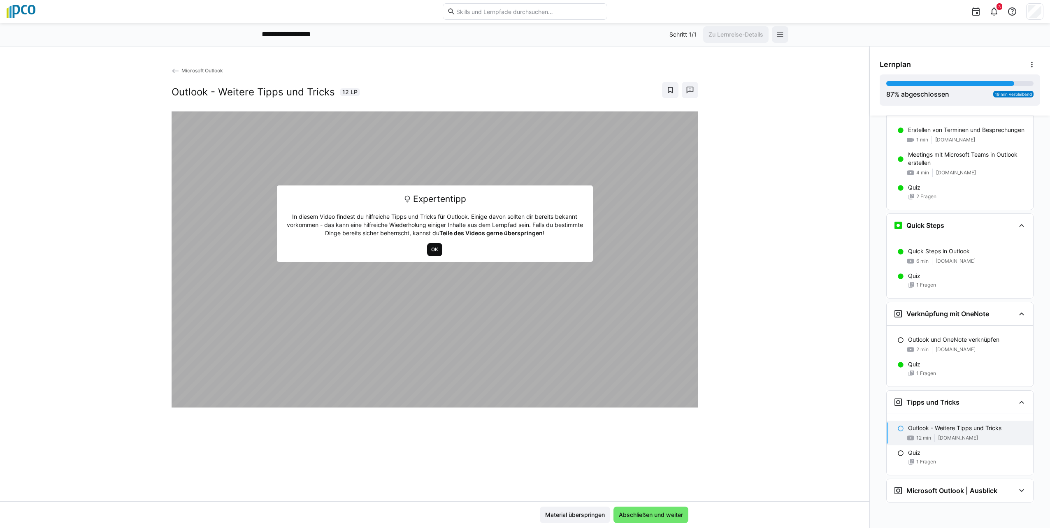
click at [427, 248] on span "OK" at bounding box center [434, 249] width 15 height 13
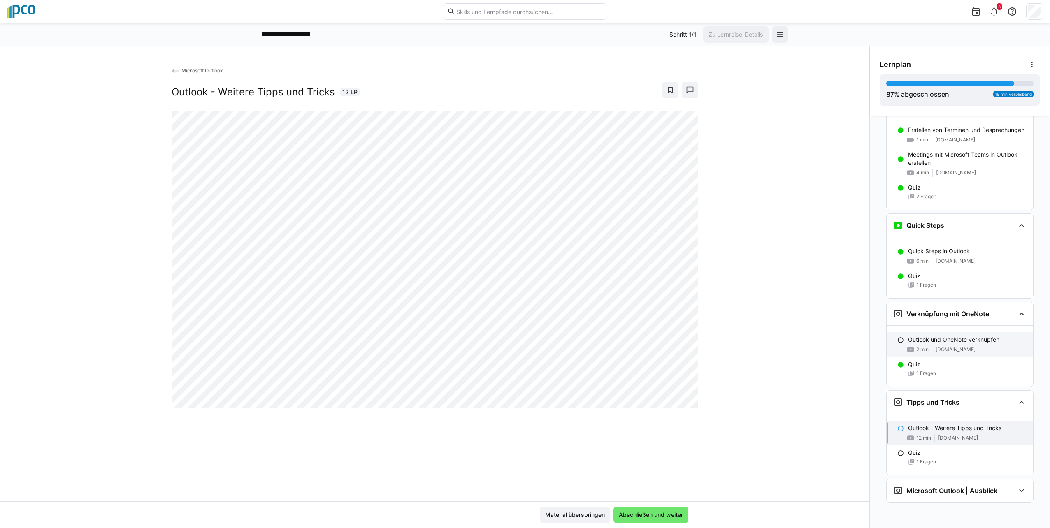
click at [934, 345] on div "Outlook und OneNote verknüpfen 2 min [DOMAIN_NAME]" at bounding box center [960, 345] width 146 height 25
click at [661, 506] on div "Material überspringen Abschließen und weiter" at bounding box center [435, 515] width 870 height 27
click at [658, 512] on span "Abschließen und weiter" at bounding box center [651, 515] width 67 height 8
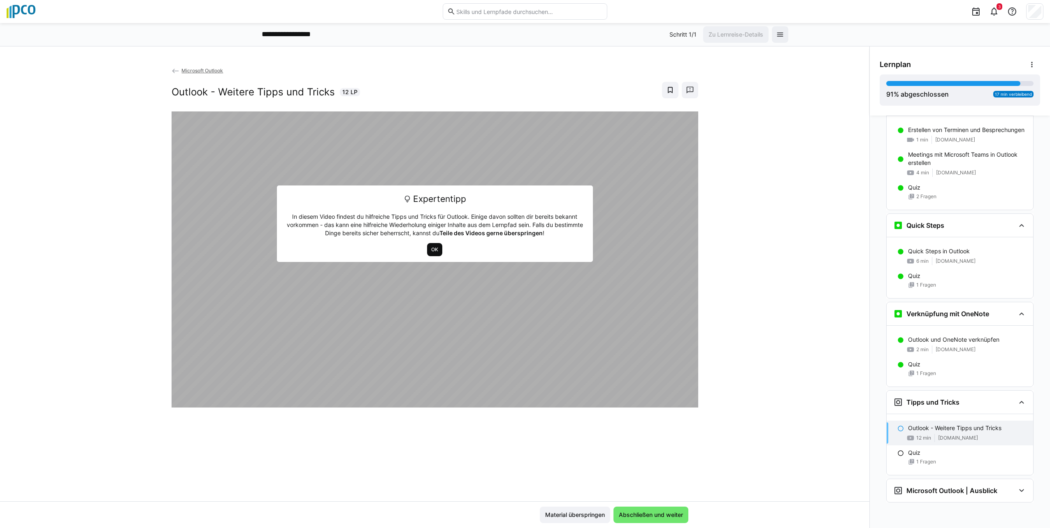
click at [432, 249] on span "OK" at bounding box center [434, 249] width 9 height 7
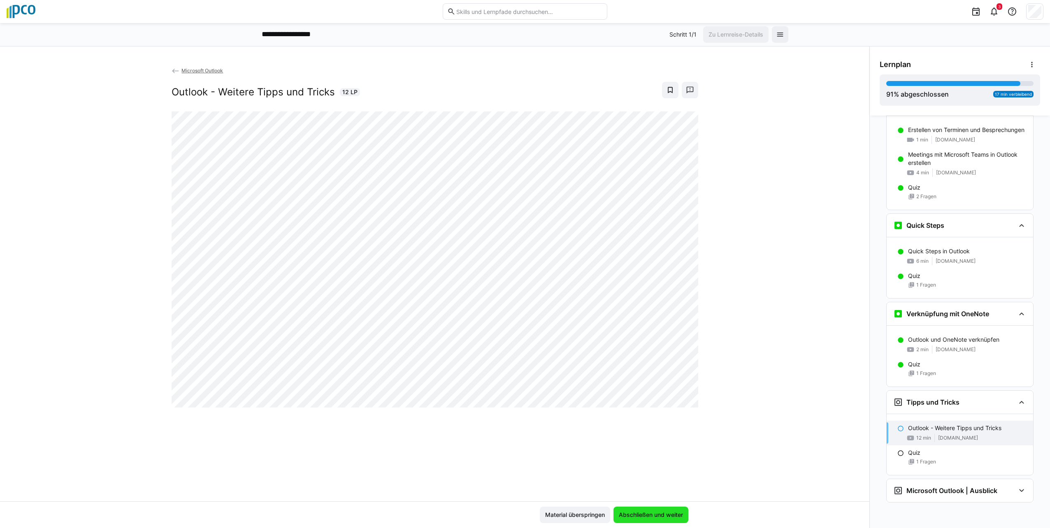
click at [666, 523] on span "Abschließen und weiter" at bounding box center [651, 515] width 75 height 16
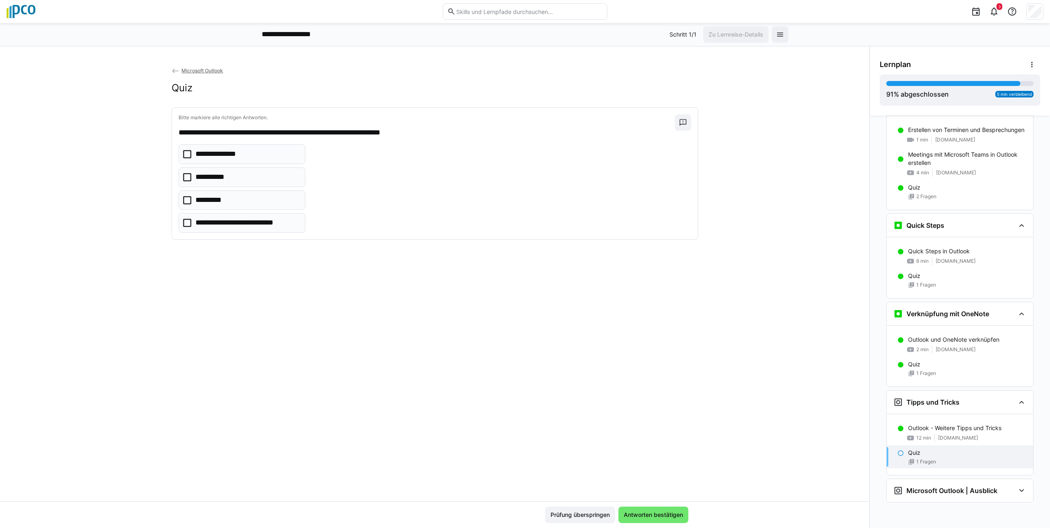
click at [898, 457] on eds-icon at bounding box center [901, 453] width 7 height 7
click at [898, 453] on eds-icon at bounding box center [901, 453] width 7 height 7
click at [183, 153] on icon at bounding box center [187, 154] width 8 height 8
click at [184, 174] on icon at bounding box center [187, 177] width 8 height 8
click at [183, 202] on icon at bounding box center [187, 200] width 8 height 8
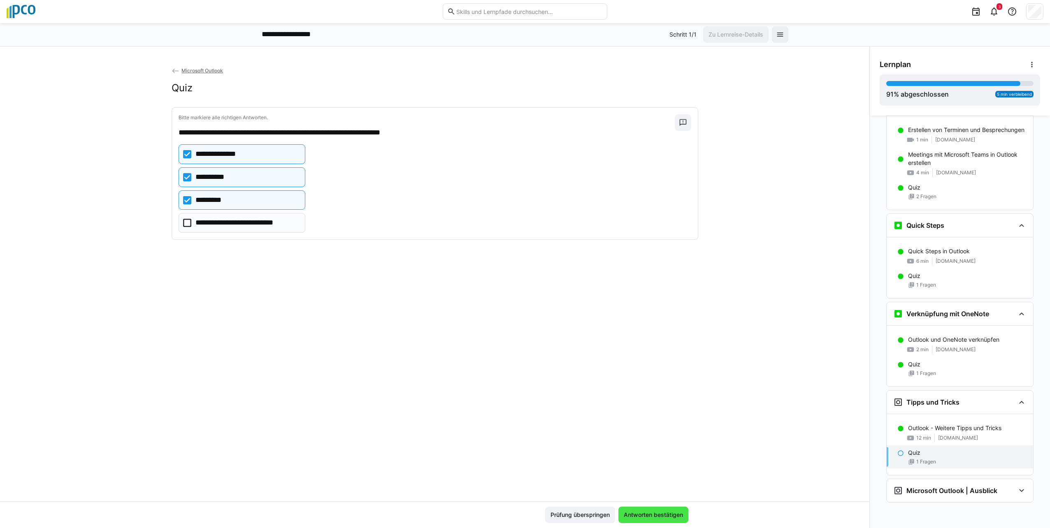
click at [669, 512] on span "Antworten bestätigen" at bounding box center [654, 515] width 62 height 8
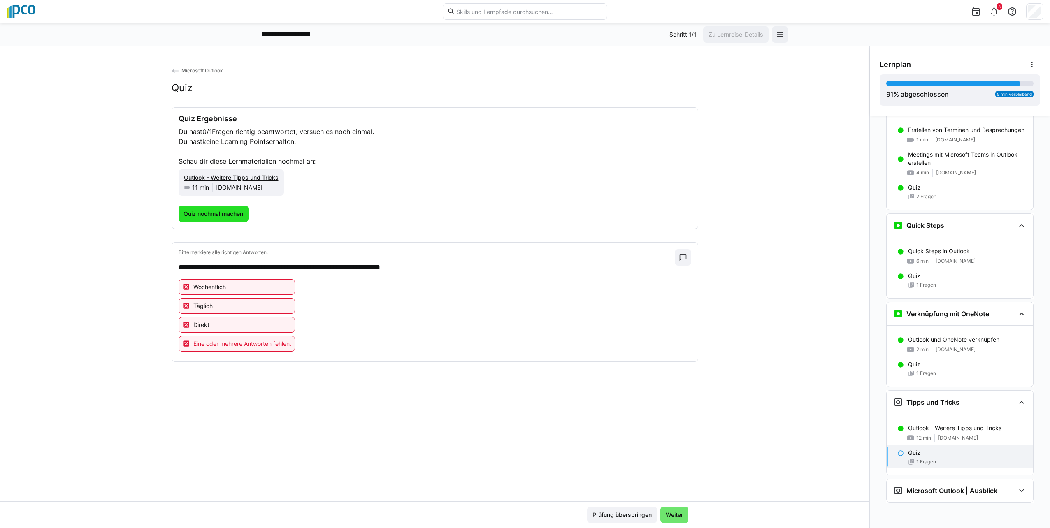
click at [212, 212] on span "Quiz nochmal machen" at bounding box center [213, 214] width 62 height 8
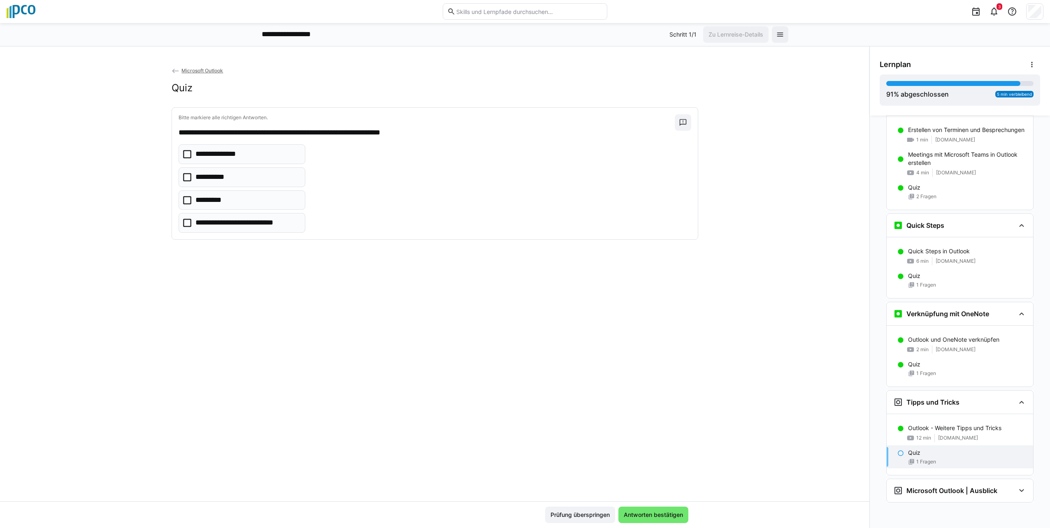
click at [183, 222] on icon at bounding box center [187, 223] width 8 height 8
click at [661, 513] on span "Antworten bestätigen" at bounding box center [654, 515] width 62 height 8
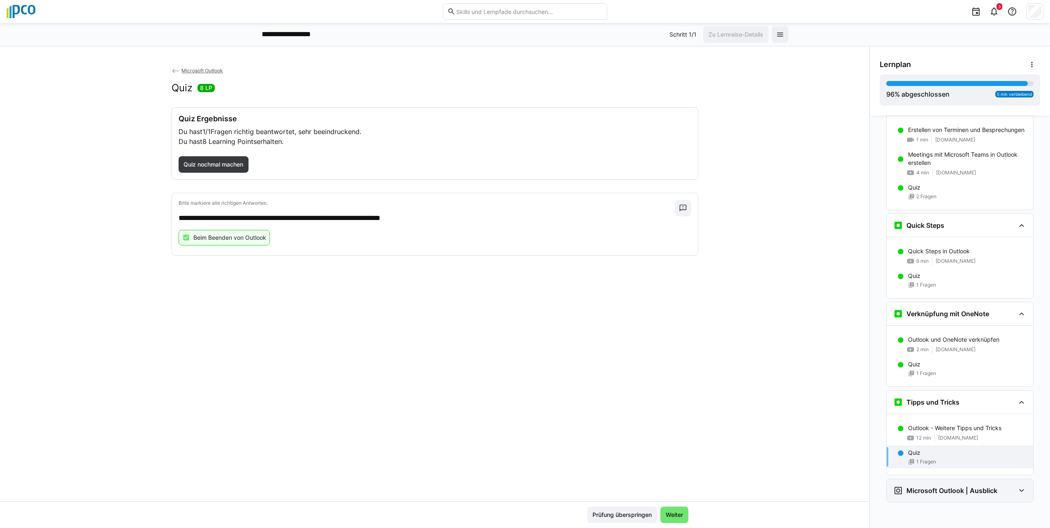
click at [1017, 489] on eds-icon at bounding box center [1022, 491] width 10 height 10
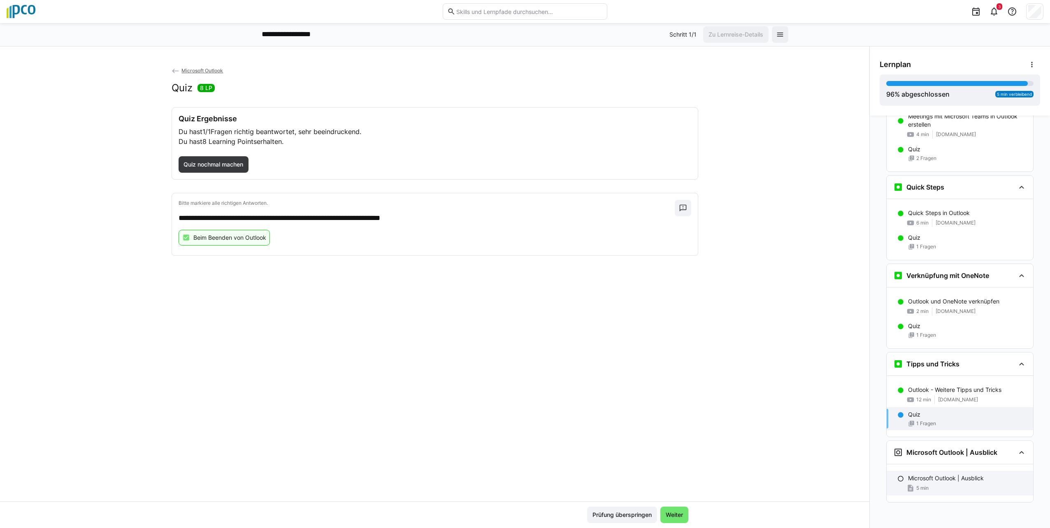
click at [942, 484] on div "Microsoft Outlook | Ausblick 5 min" at bounding box center [960, 483] width 146 height 25
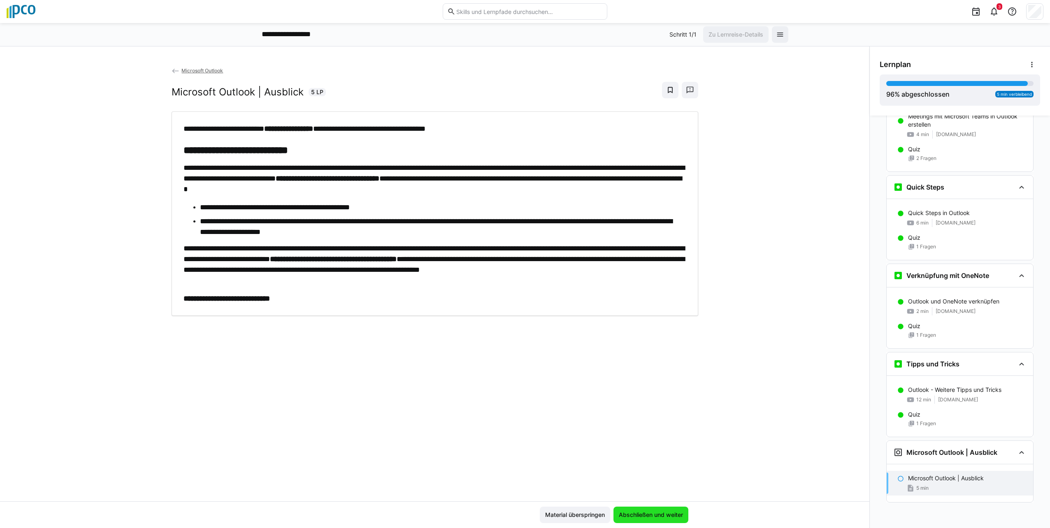
click at [656, 519] on span "Abschließen und weiter" at bounding box center [651, 515] width 67 height 8
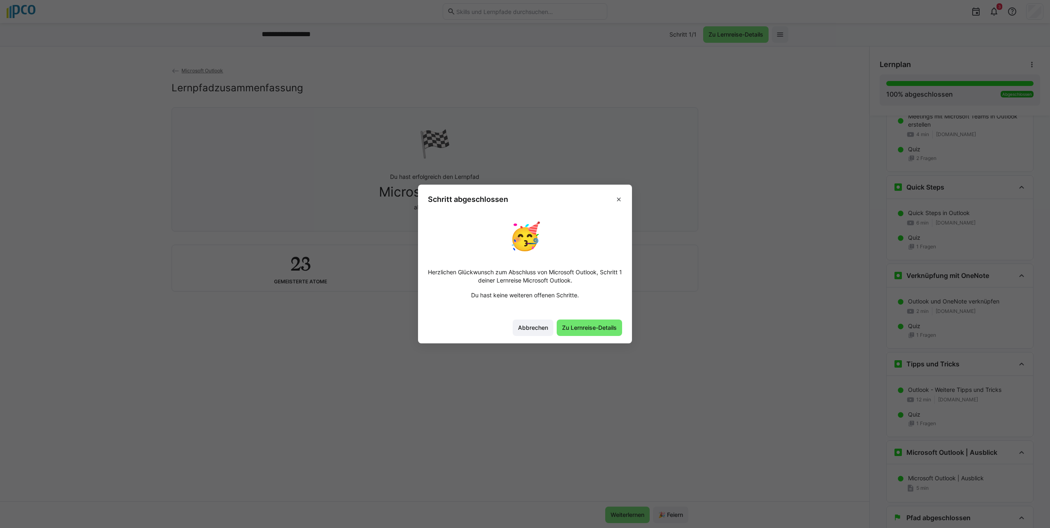
scroll to position [889, 0]
click at [602, 329] on span "Zu Lernreise-Details" at bounding box center [589, 328] width 57 height 8
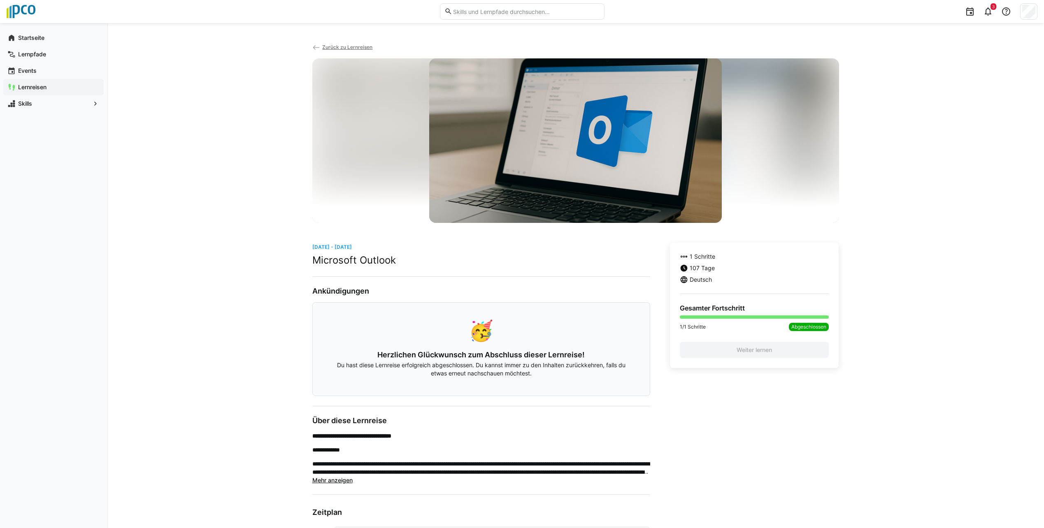
click at [343, 47] on span "Zurück zu Lernreisen" at bounding box center [347, 47] width 50 height 6
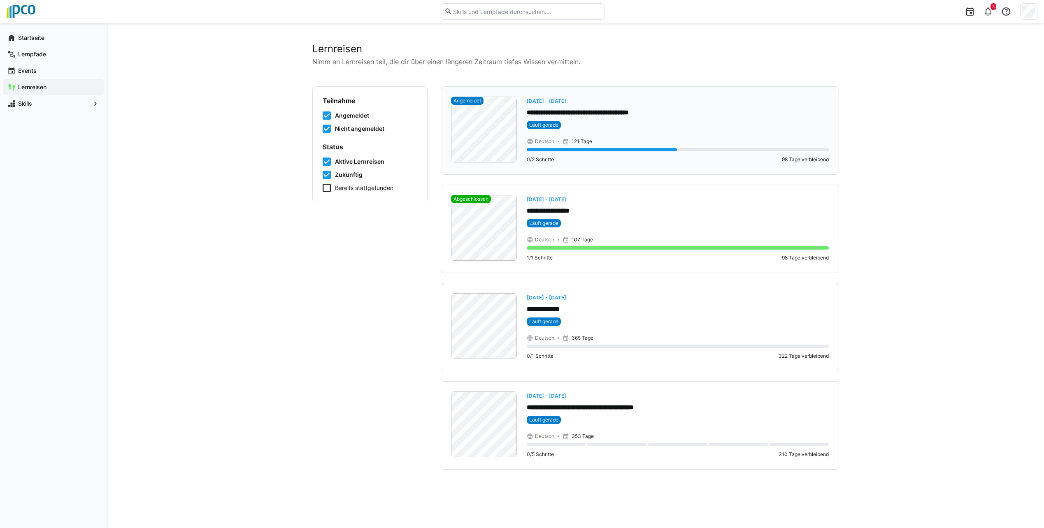
click at [637, 121] on eds-badge "Läuft gerade" at bounding box center [678, 125] width 302 height 8
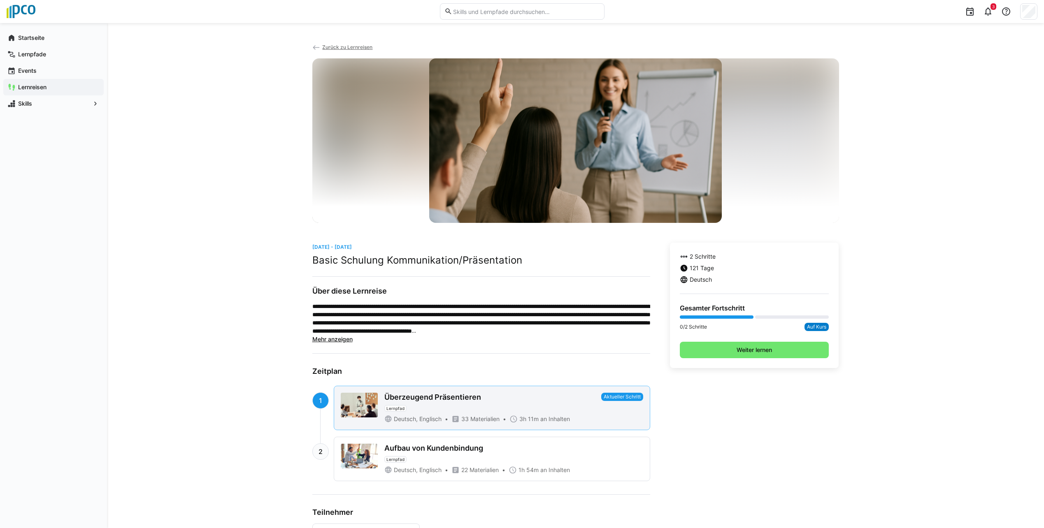
click at [492, 414] on div "Überzeugend Präsentieren Lernpfad Deutsch, Englisch 33 Materialien 3h 11m an In…" at bounding box center [491, 408] width 214 height 30
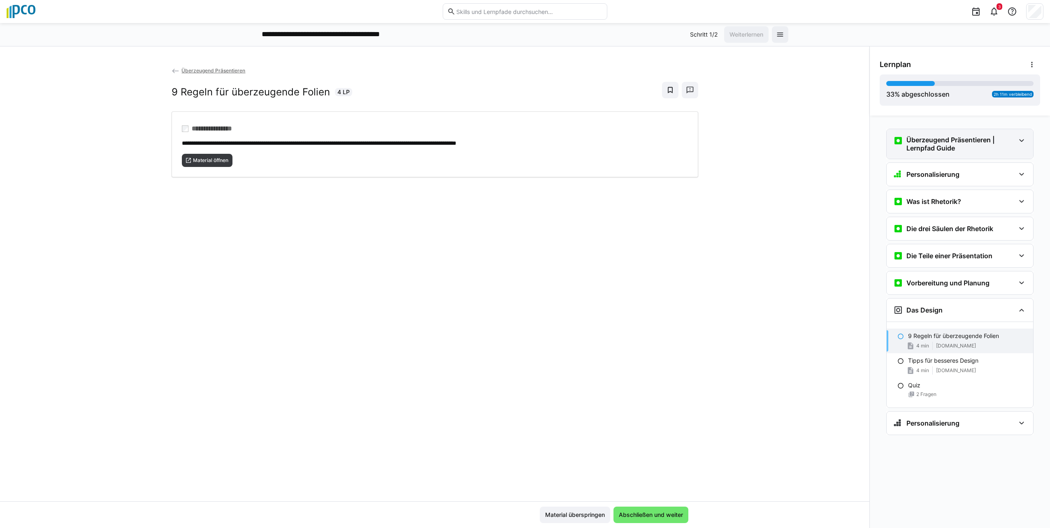
click at [1022, 140] on eds-icon at bounding box center [1022, 141] width 10 height 10
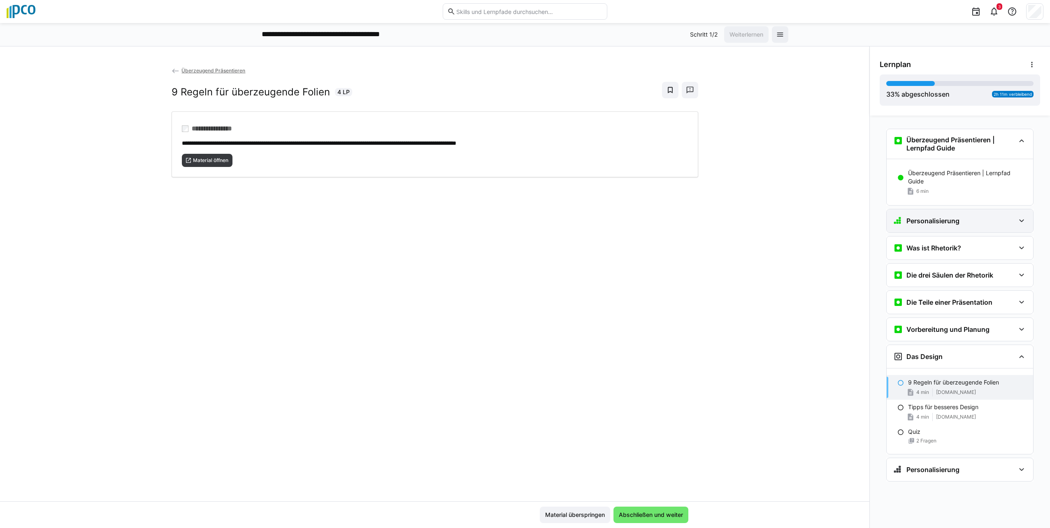
click at [1025, 222] on eds-icon at bounding box center [1022, 221] width 10 height 10
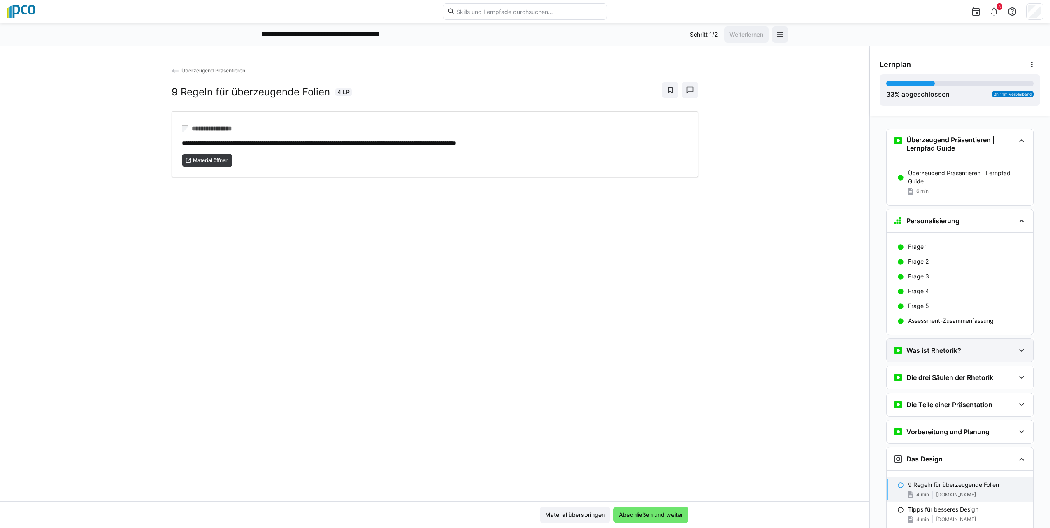
click at [1018, 351] on eds-icon at bounding box center [1022, 351] width 10 height 10
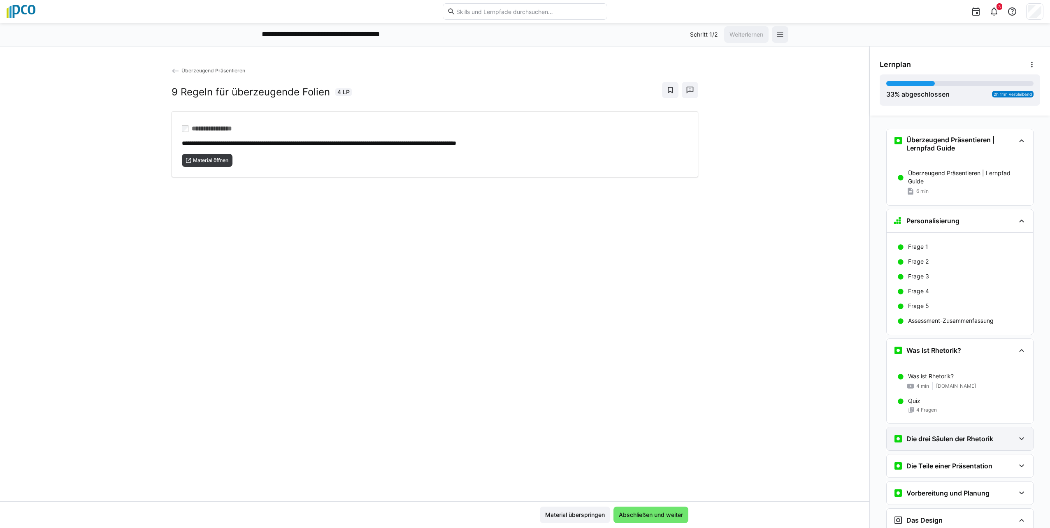
click at [1021, 436] on eds-icon at bounding box center [1022, 439] width 10 height 10
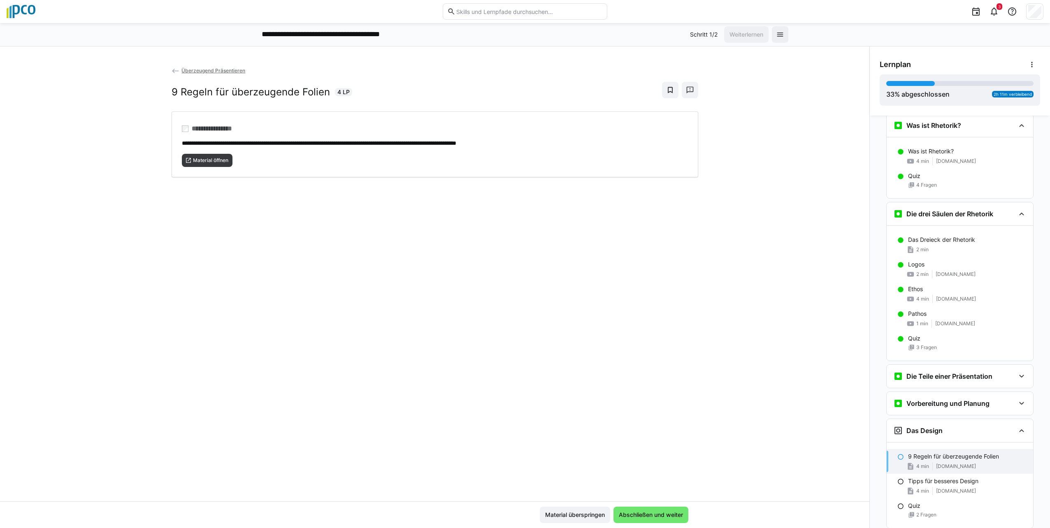
scroll to position [278, 0]
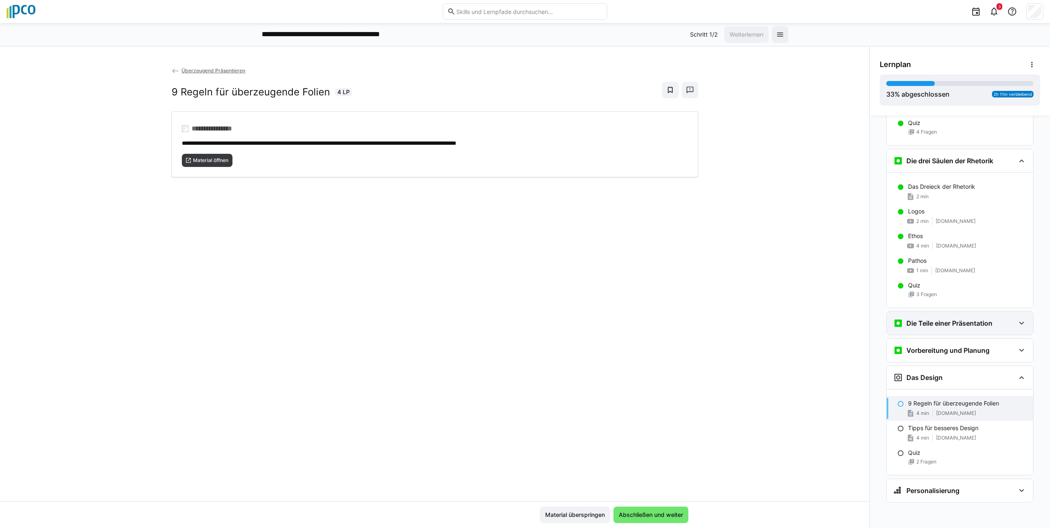
click at [1022, 321] on eds-icon at bounding box center [1022, 324] width 10 height 10
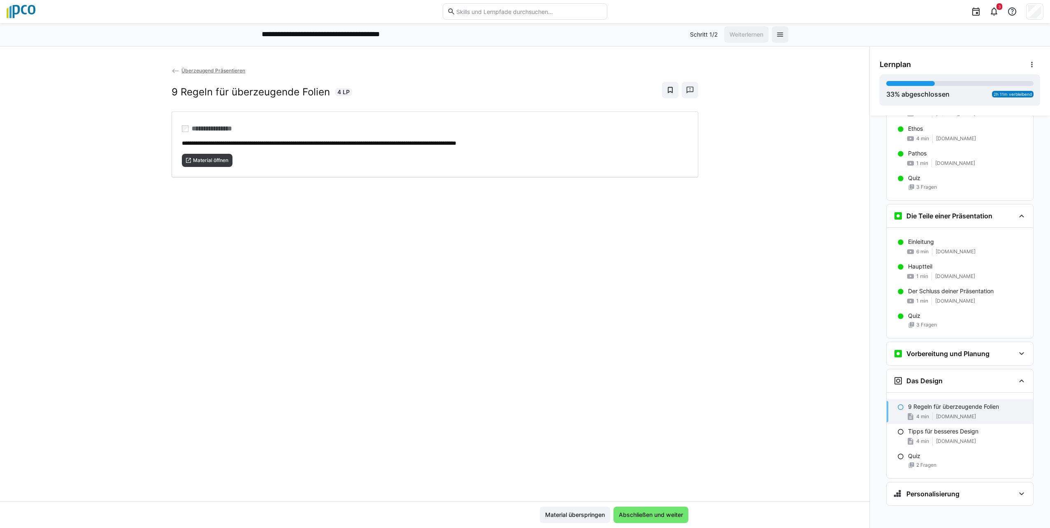
scroll to position [389, 0]
click at [898, 405] on eds-icon at bounding box center [901, 404] width 7 height 7
click at [1019, 351] on eds-icon at bounding box center [1022, 351] width 10 height 10
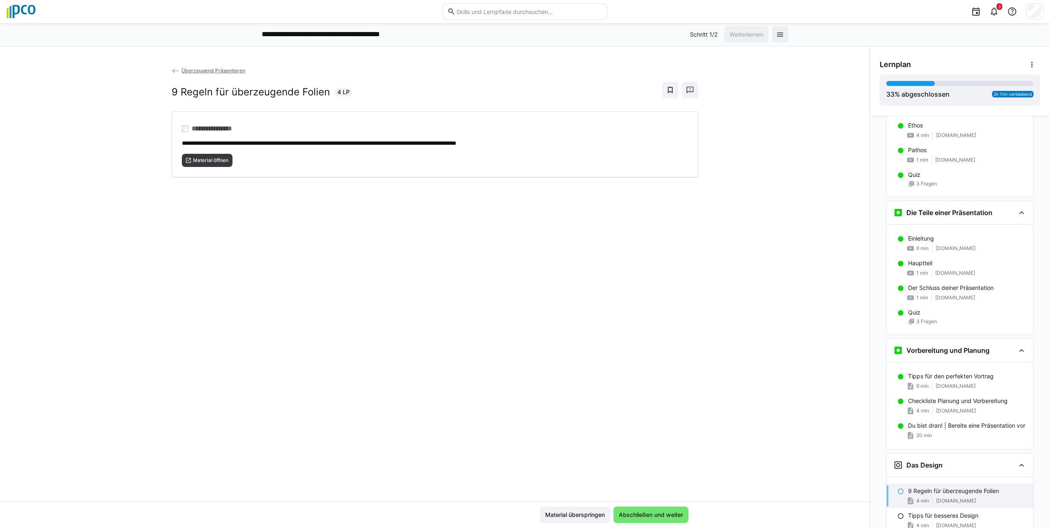
scroll to position [477, 0]
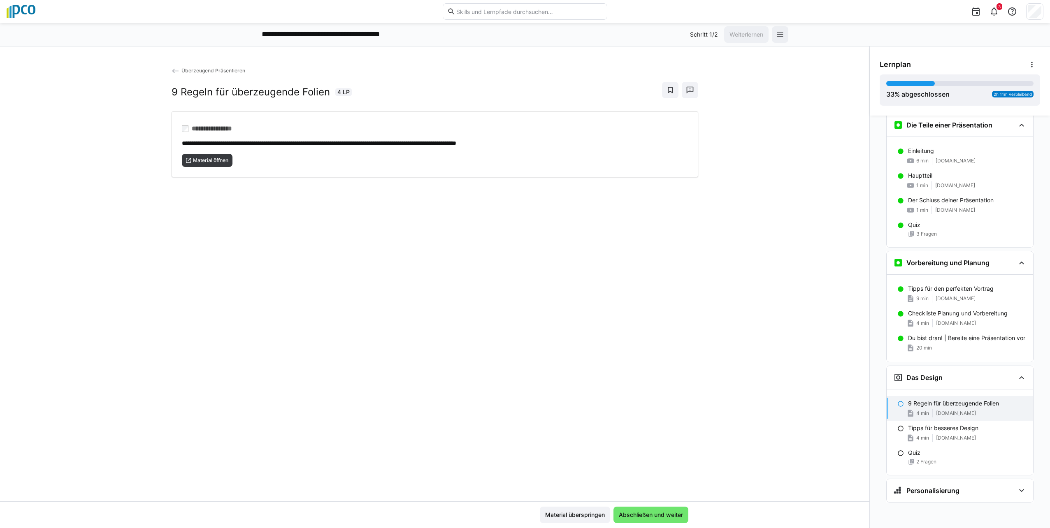
click at [898, 402] on eds-icon at bounding box center [901, 404] width 7 height 7
click at [975, 403] on p "9 Regeln für überzeugende Folien" at bounding box center [953, 404] width 91 height 8
click at [964, 399] on div "9 Regeln für überzeugende Folien 4 min karrierebibel.de" at bounding box center [960, 408] width 146 height 25
click at [213, 163] on span "Material öffnen" at bounding box center [210, 160] width 37 height 7
